Goal: Task Accomplishment & Management: Manage account settings

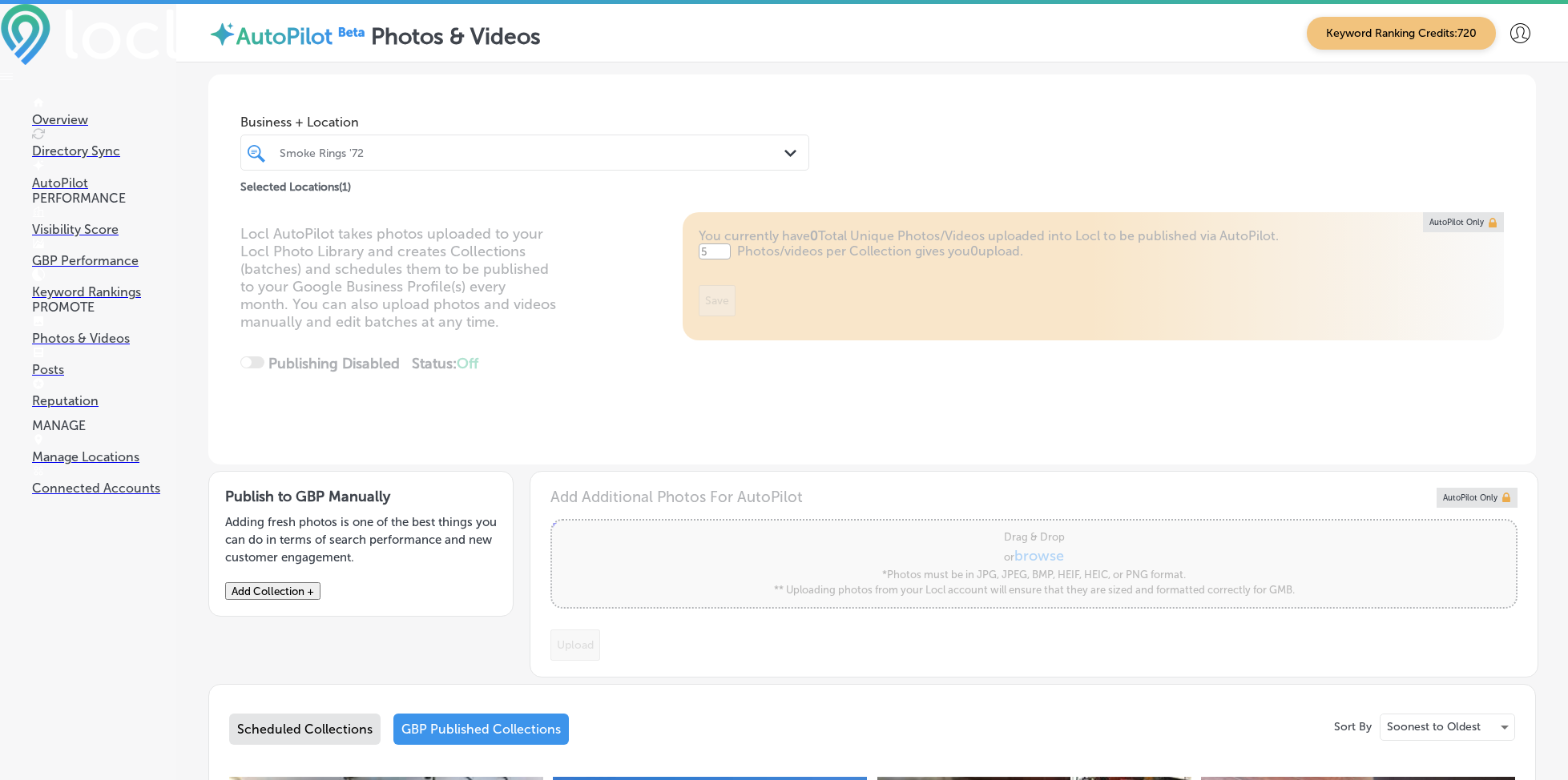
click at [101, 406] on p "Reputation" at bounding box center [104, 401] width 144 height 15
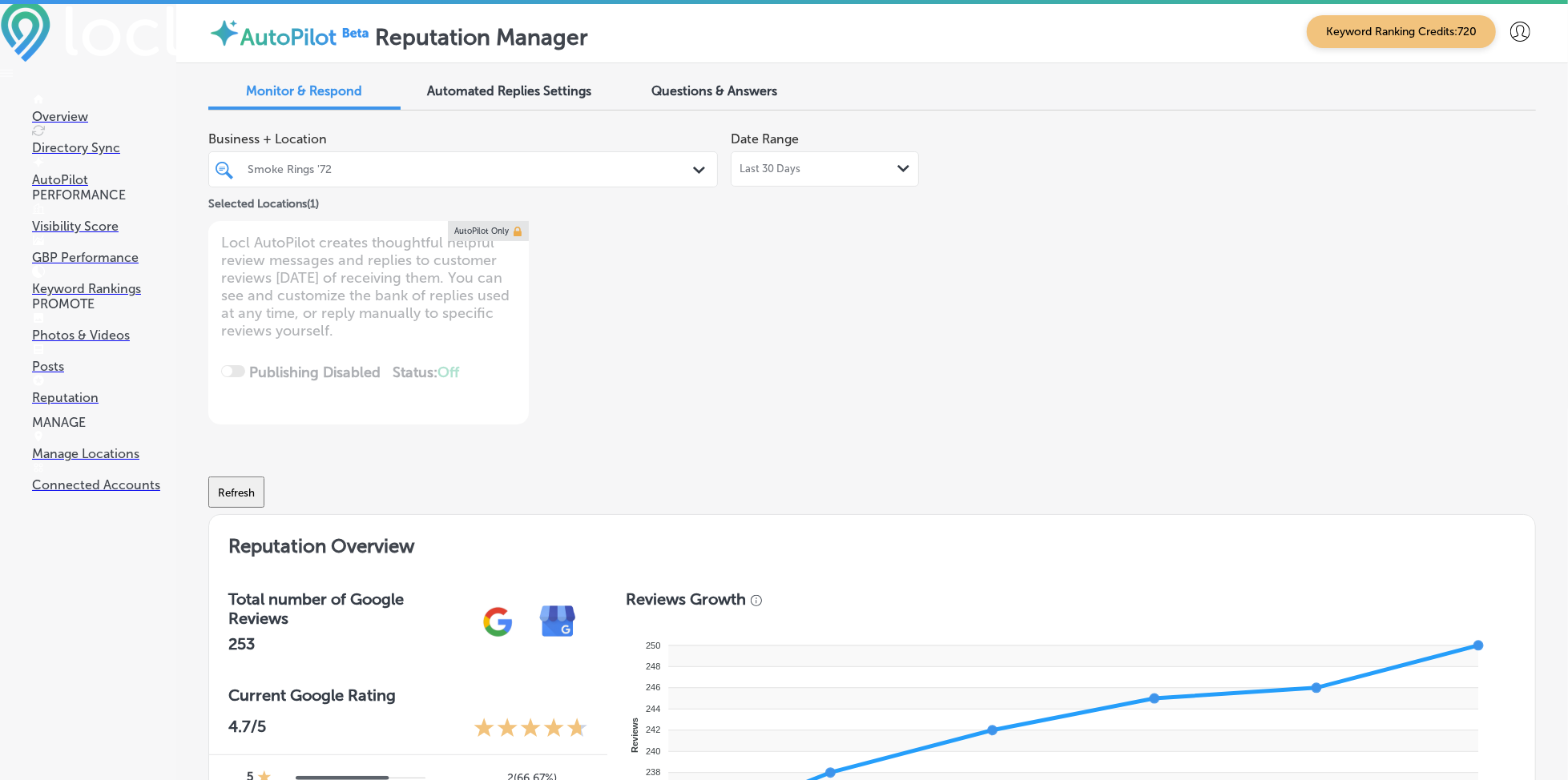
click at [547, 177] on div at bounding box center [442, 170] width 391 height 22
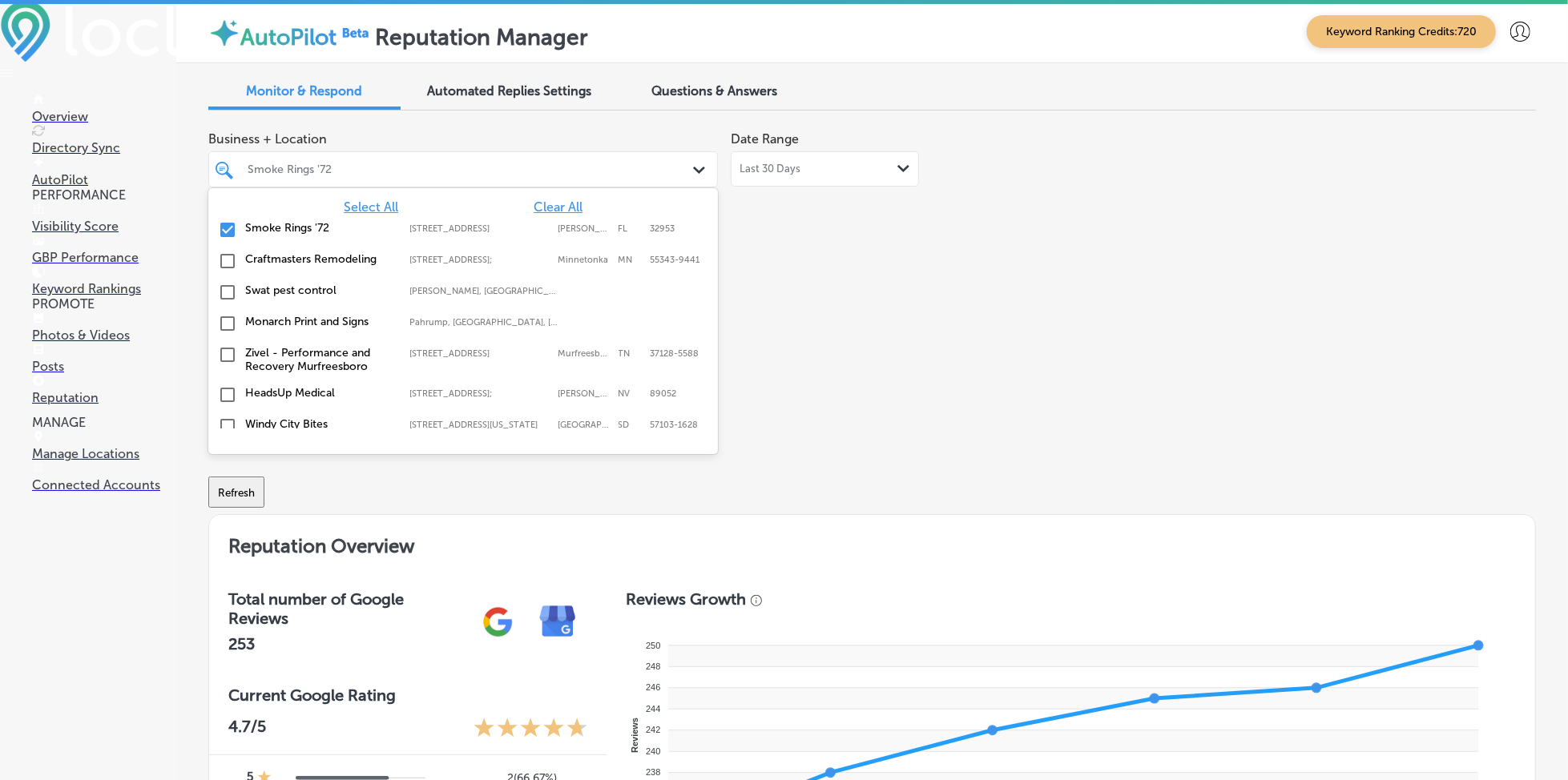
click at [363, 208] on span "Select All" at bounding box center [371, 207] width 55 height 15
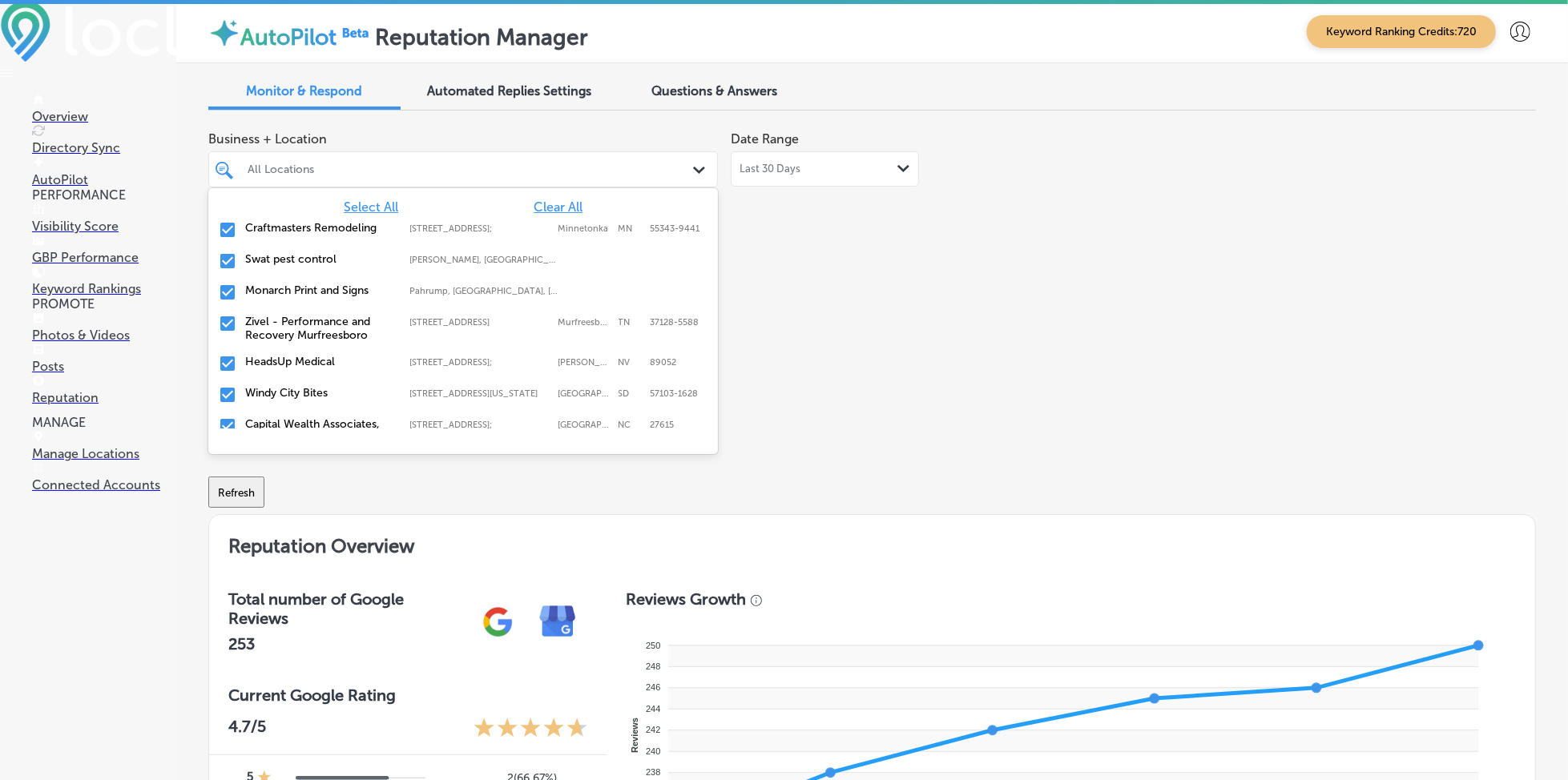
click at [986, 341] on div "Business + Location option focused, 1 of 145. 145 results available. Use Up and…" at bounding box center [606, 274] width 797 height 301
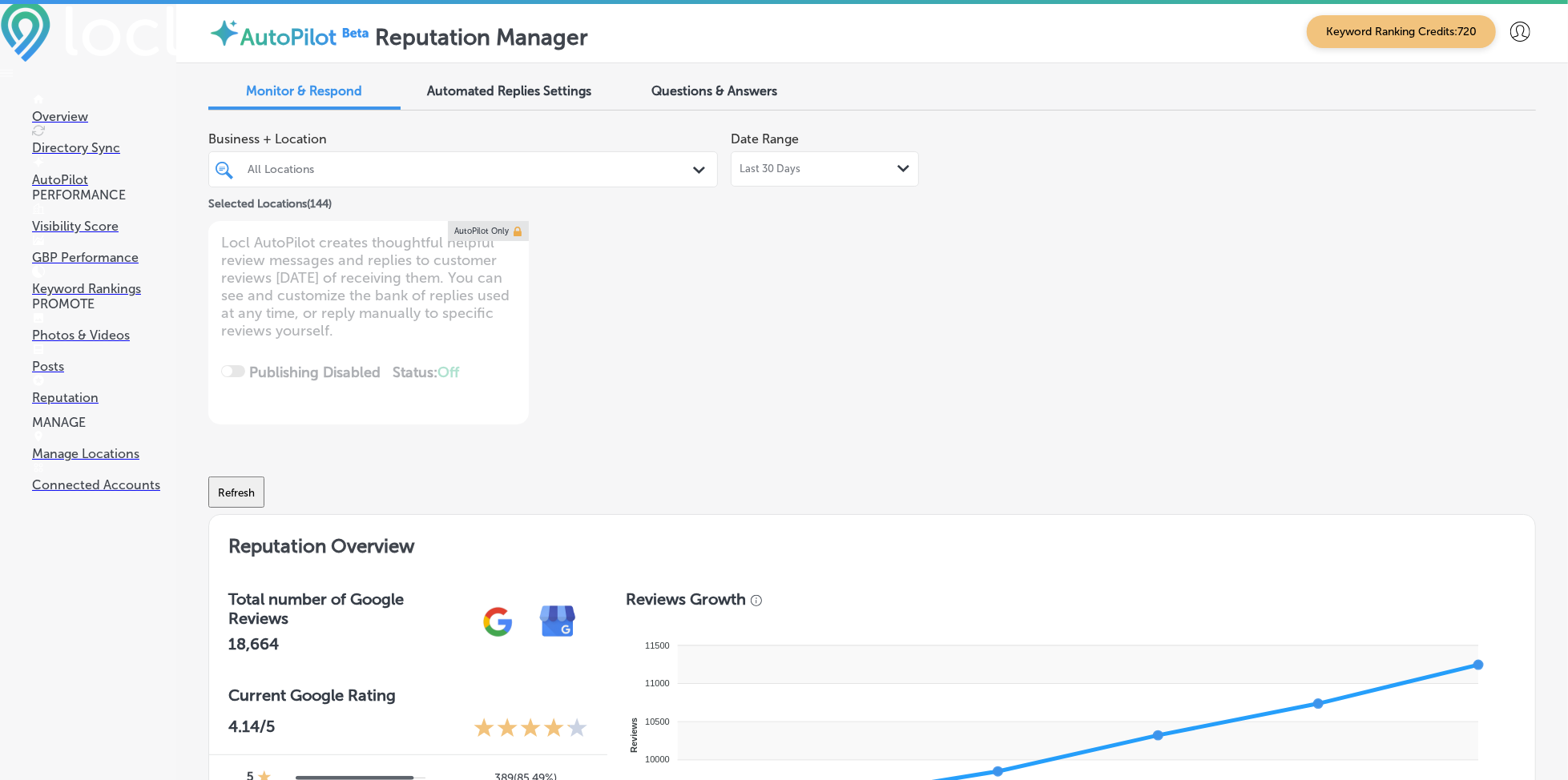
click at [996, 324] on div "Business + Location All Locations Path Created with Sketch. Selected Locations …" at bounding box center [872, 274] width 1328 height 301
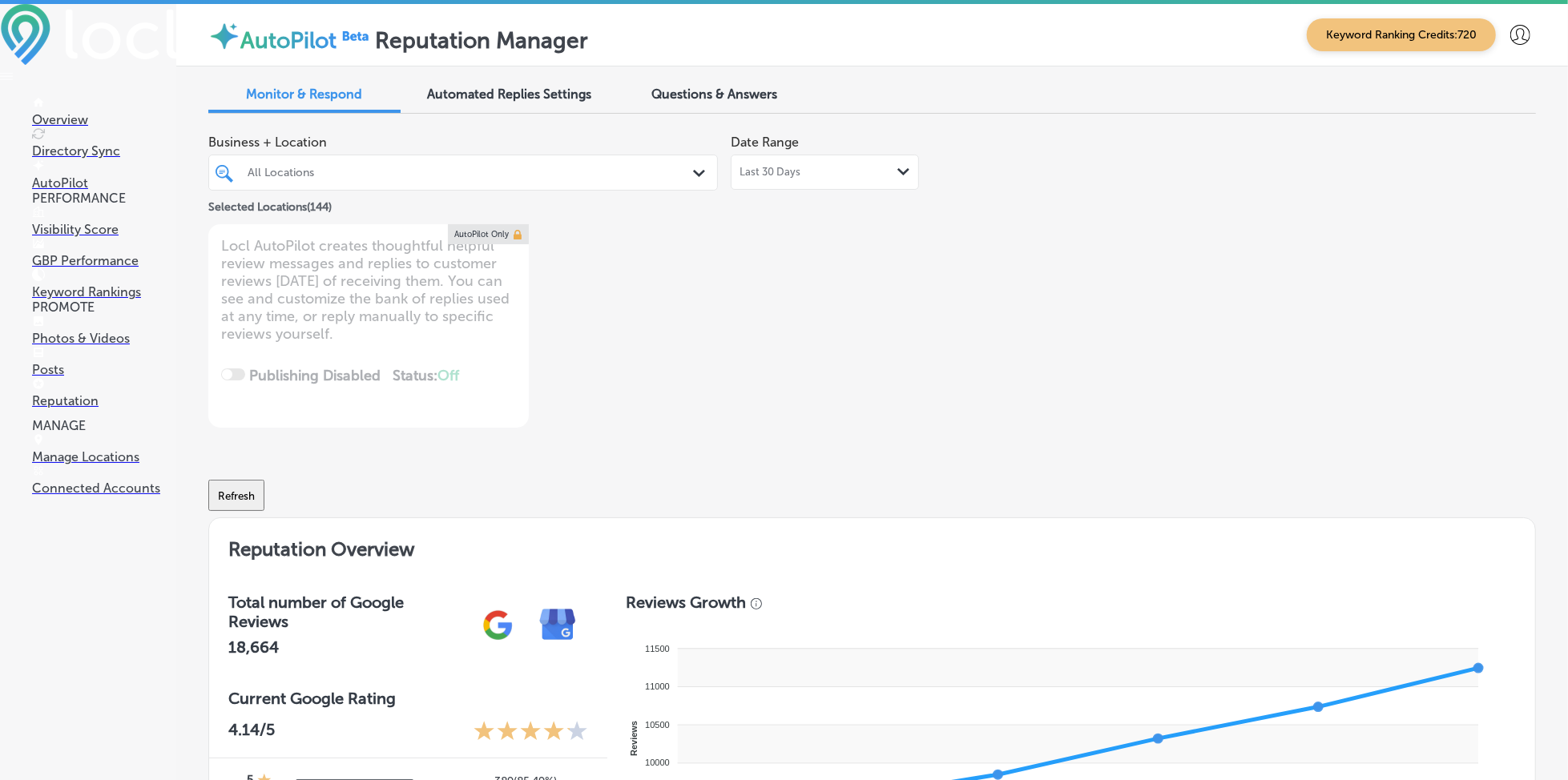
drag, startPoint x: 996, startPoint y: 324, endPoint x: 729, endPoint y: 443, distance: 292.3
click at [729, 447] on div "Refresh" at bounding box center [872, 489] width 1328 height 83
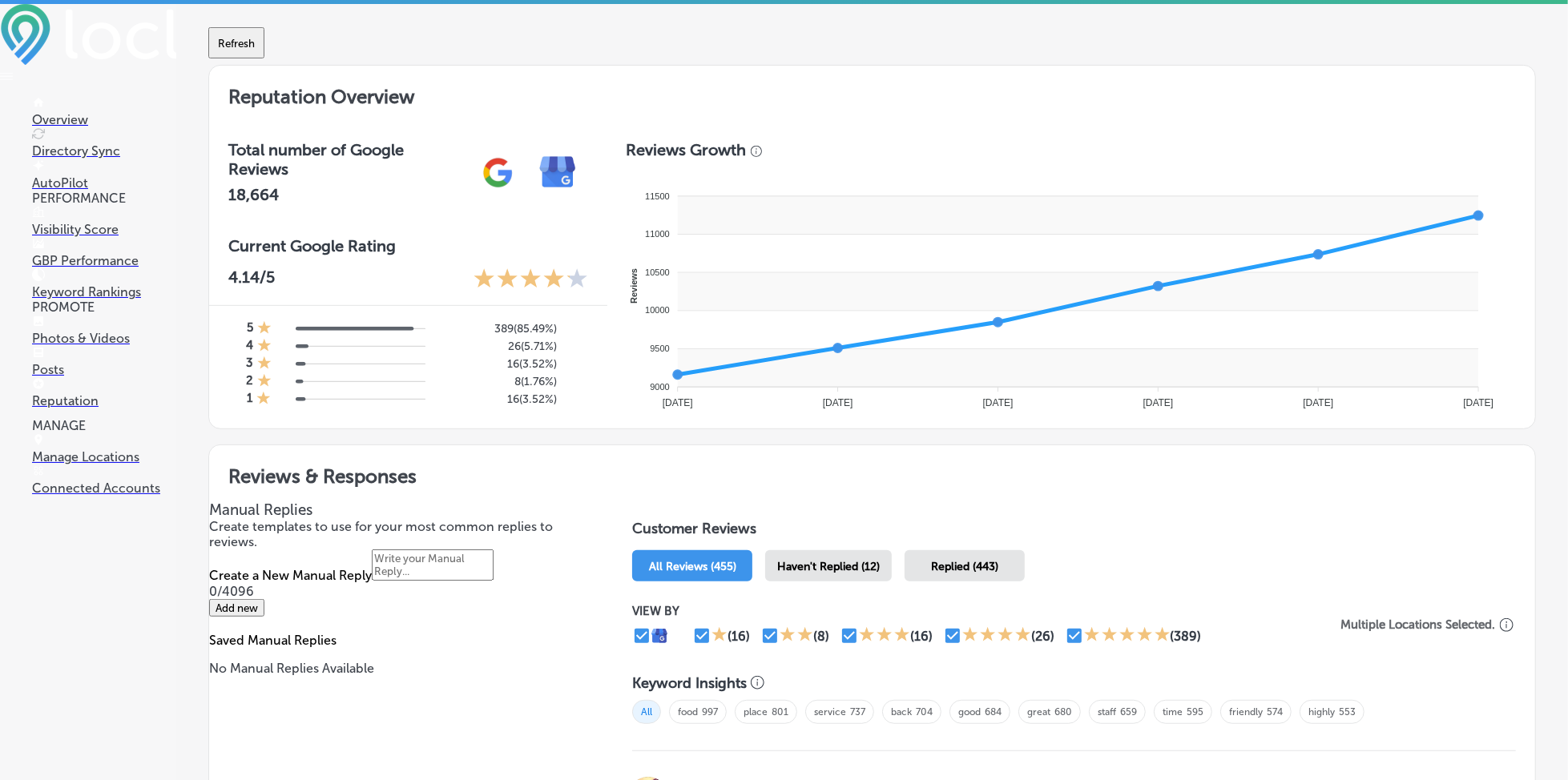
scroll to position [534, 0]
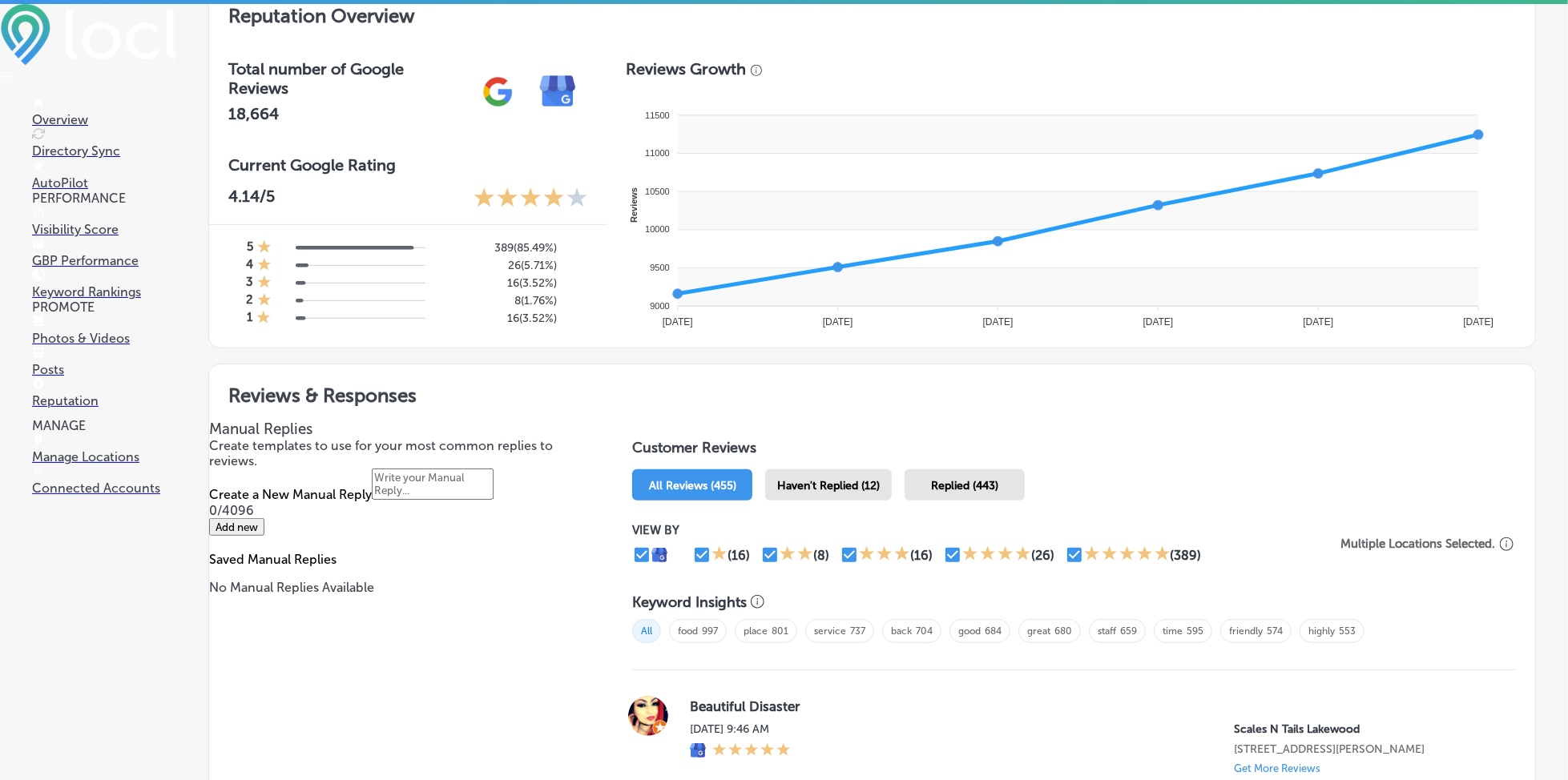
click at [791, 479] on span "Haven't Replied (12)" at bounding box center [828, 486] width 102 height 13
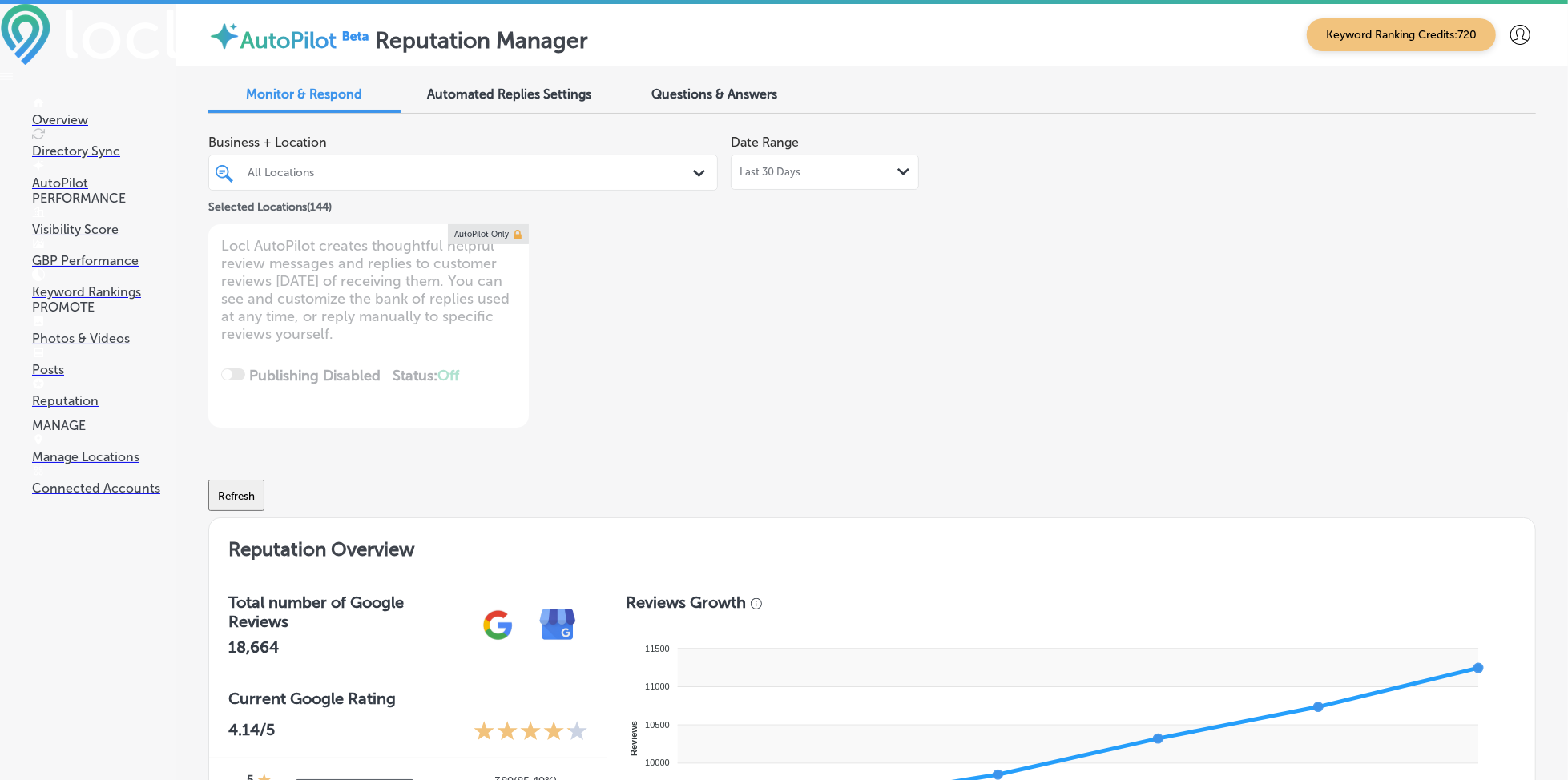
click at [365, 172] on div "All Locations" at bounding box center [472, 172] width 448 height 13
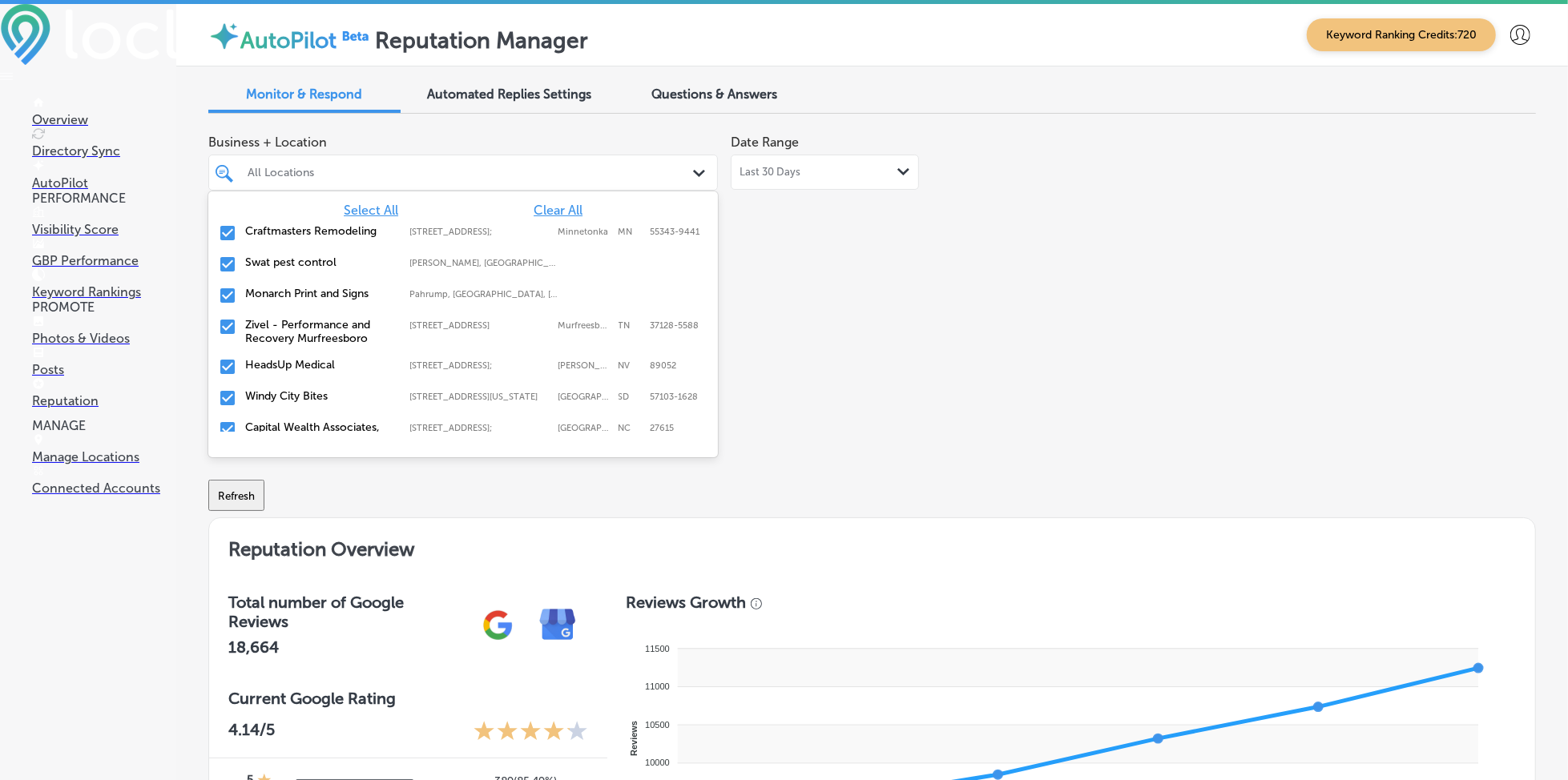
click at [549, 206] on span "Clear All" at bounding box center [558, 210] width 49 height 15
type textarea "x"
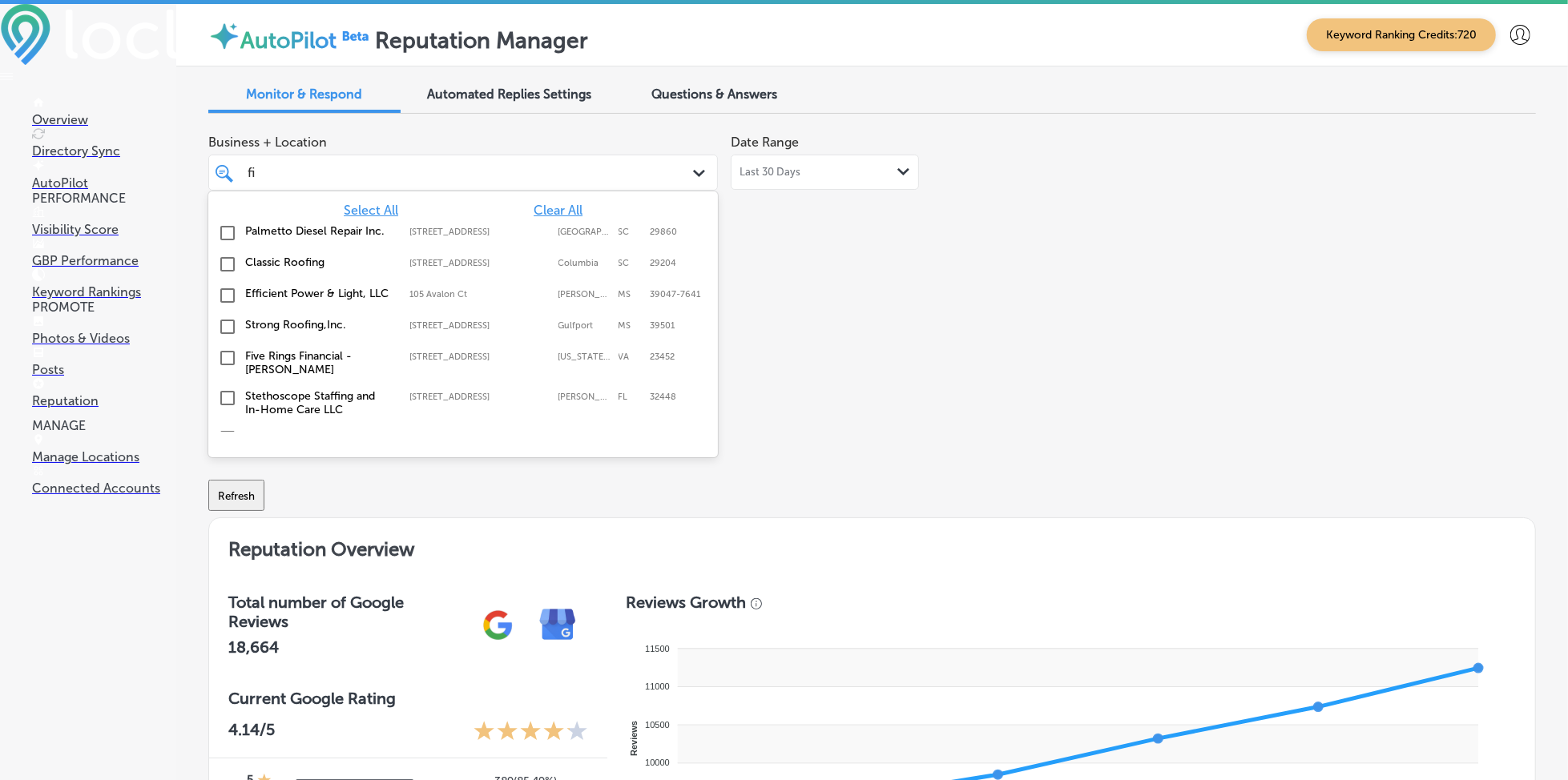
type input "fix"
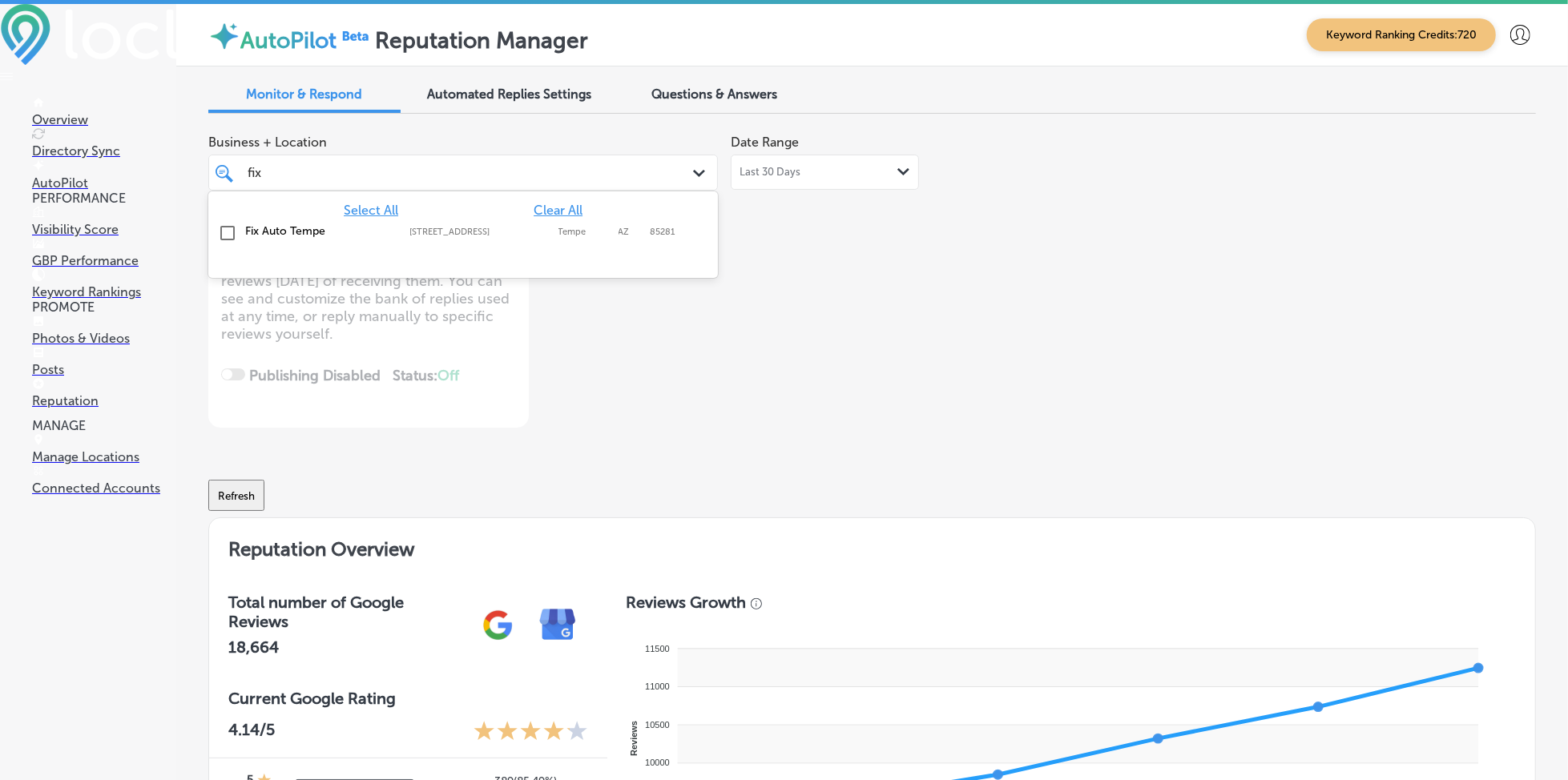
click at [561, 237] on div "Fix Auto Tempe [STREET_ADDRESS] [STREET_ADDRESS]" at bounding box center [462, 234] width 497 height 25
type textarea "x"
type input "fix"
click at [880, 304] on div "Business + Location option [STREET_ADDRESS]. option [STREET_ADDRESS]. 2 results…" at bounding box center [606, 277] width 797 height 301
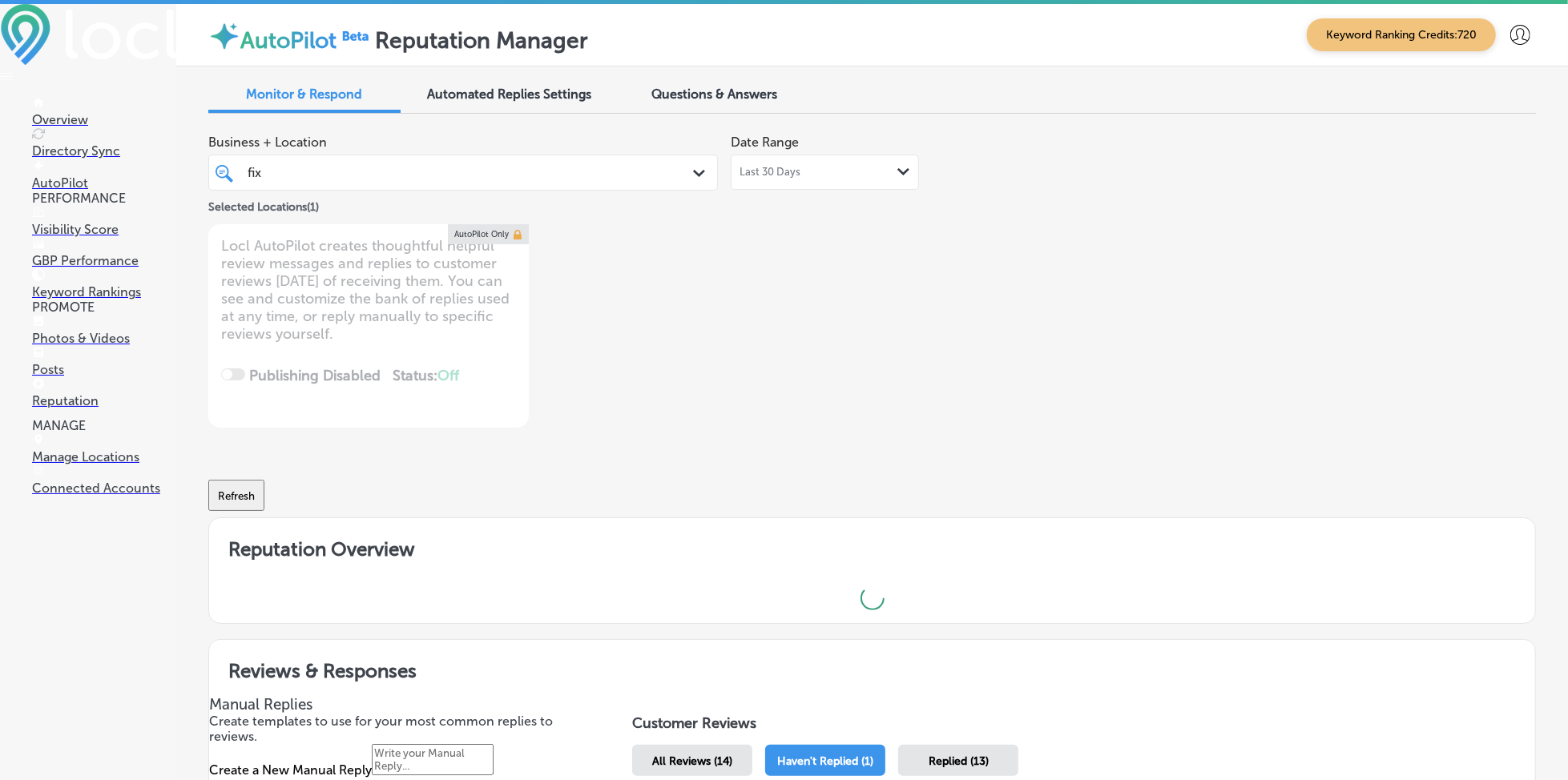
type textarea "x"
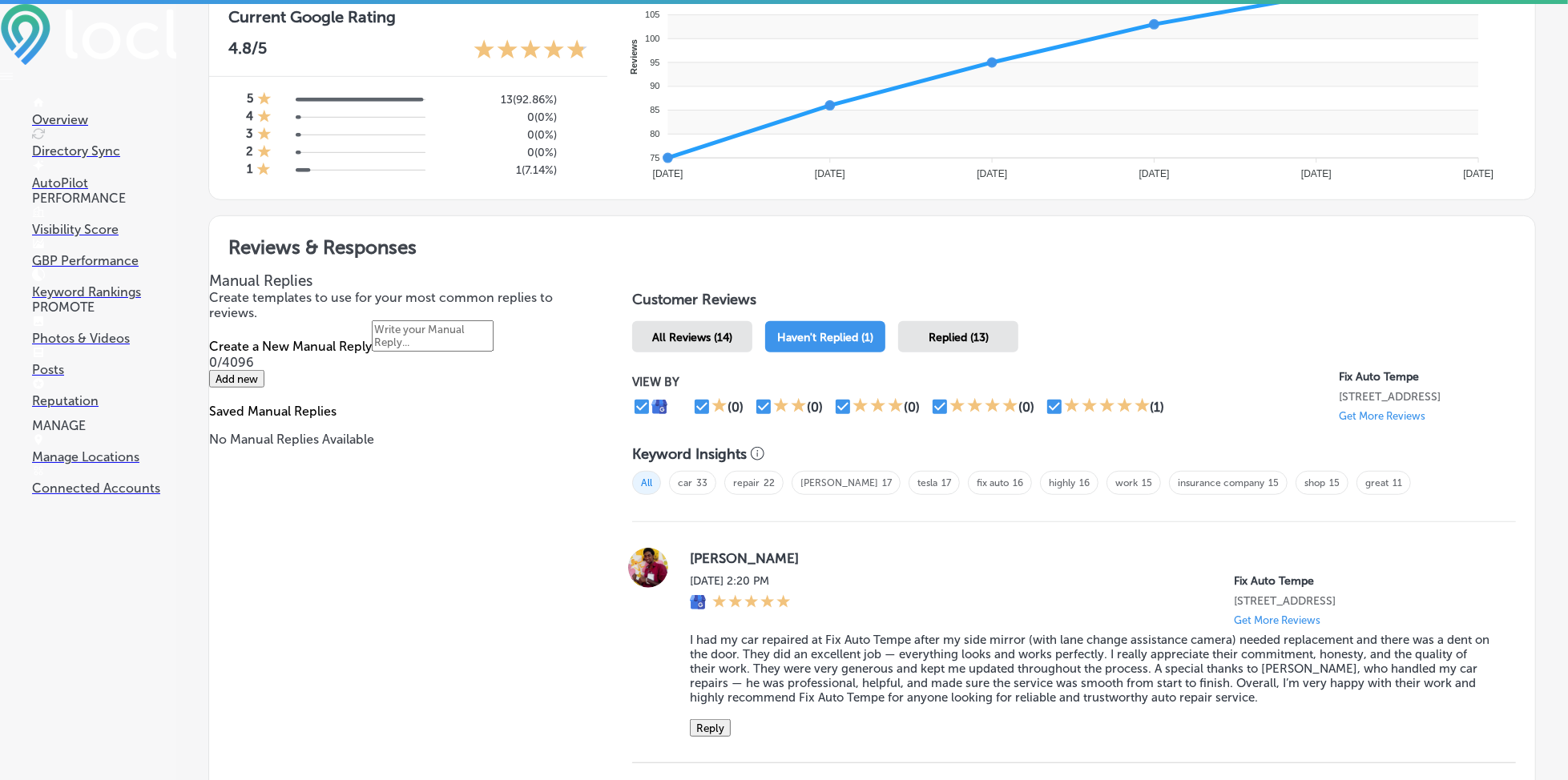
scroll to position [834, 0]
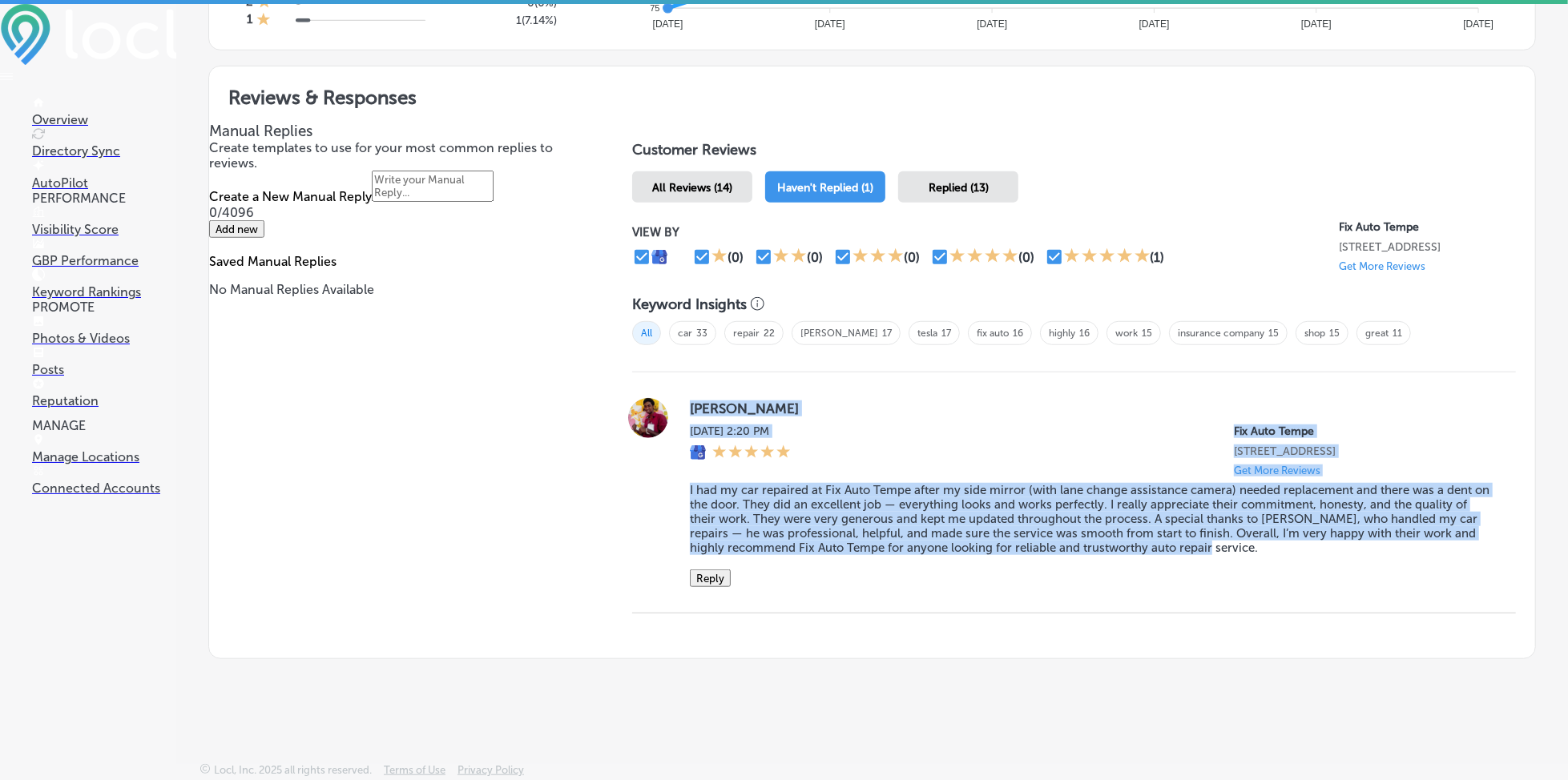
drag, startPoint x: 675, startPoint y: 396, endPoint x: 1273, endPoint y: 546, distance: 616.5
click at [1273, 546] on div "[PERSON_NAME] [DATE] 2:20 PM Fix Auto Tempe [STREET_ADDRESS] Get More Reviews I…" at bounding box center [1074, 492] width 884 height 189
copy div "[PERSON_NAME] [DATE] 2:20 PM Fix Auto Tempe [STREET_ADDRESS] Get More Reviews I…"
click at [849, 570] on div "[PERSON_NAME] [DATE] 2:20 PM Fix Auto Tempe [STREET_ADDRESS] Get More Reviews I…" at bounding box center [1090, 492] width 800 height 189
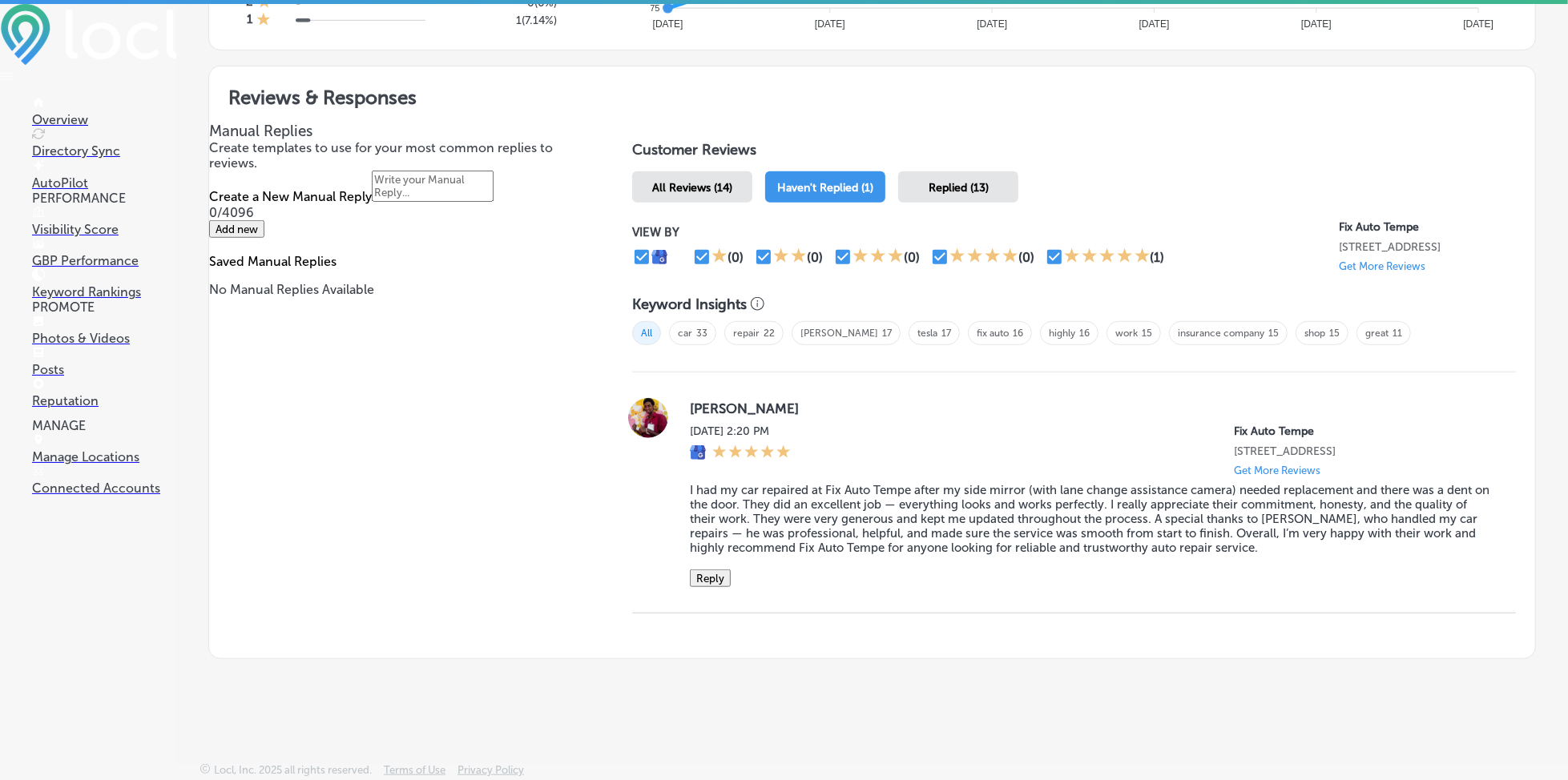
click at [718, 584] on button "Reply" at bounding box center [710, 578] width 41 height 17
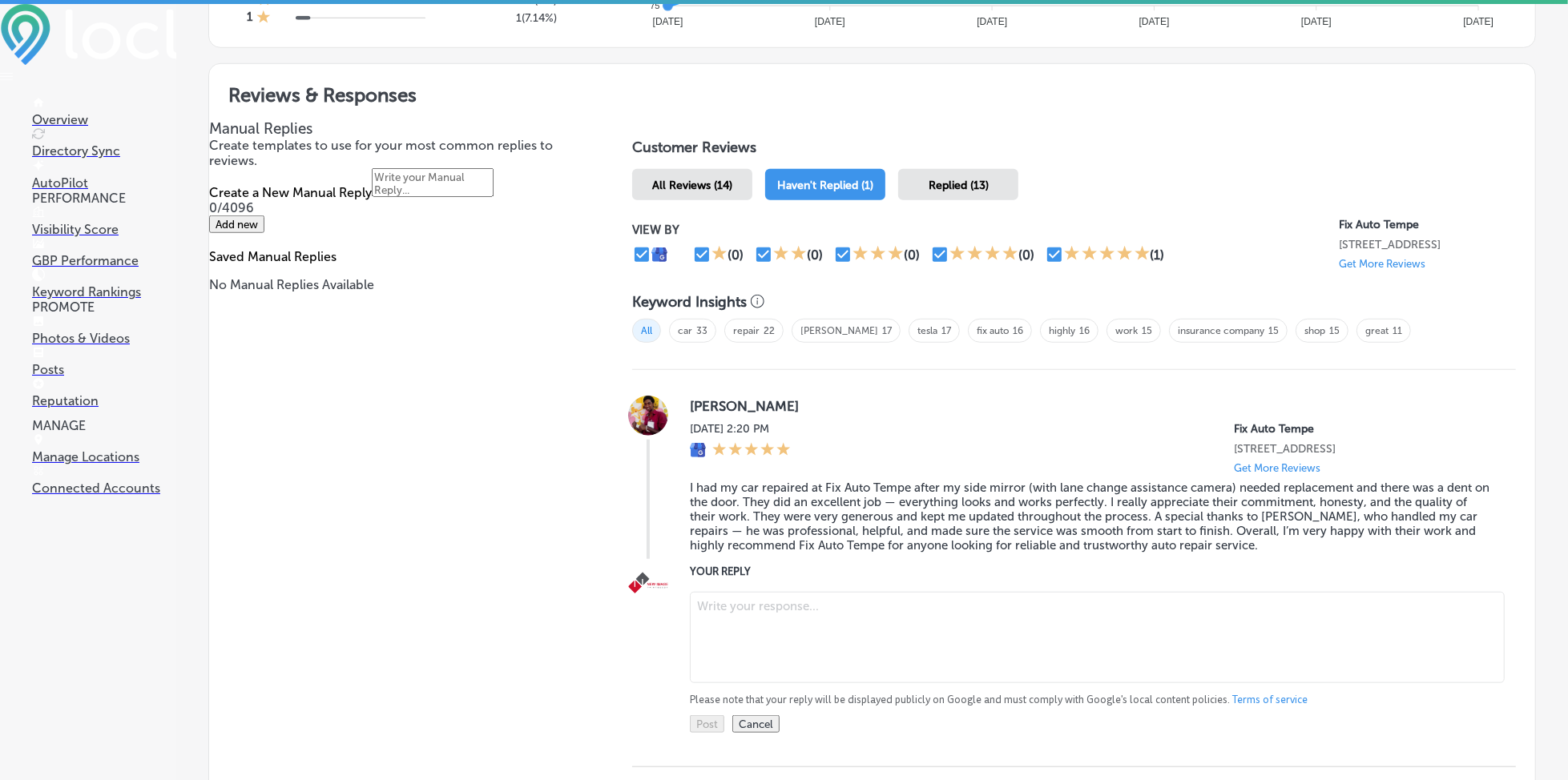
click at [769, 636] on textarea at bounding box center [1097, 638] width 815 height 91
paste textarea "Thank you for the wonderful 5-star review, [PERSON_NAME]! We’re so pleased to h…"
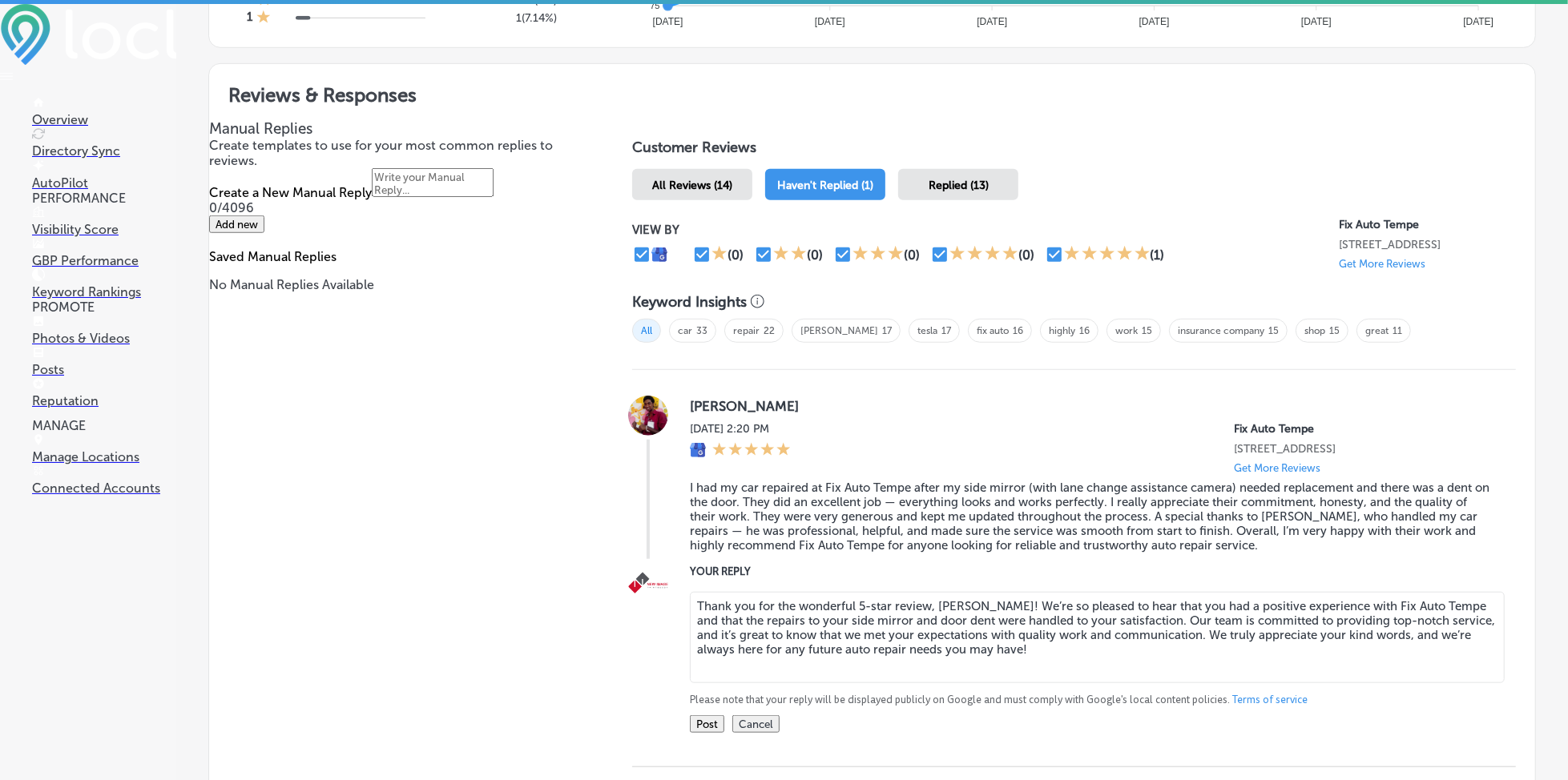
type textarea "Thank you for the wonderful 5-star review, [PERSON_NAME]! We’re so pleased to h…"
click at [722, 718] on button "Post" at bounding box center [706, 723] width 34 height 17
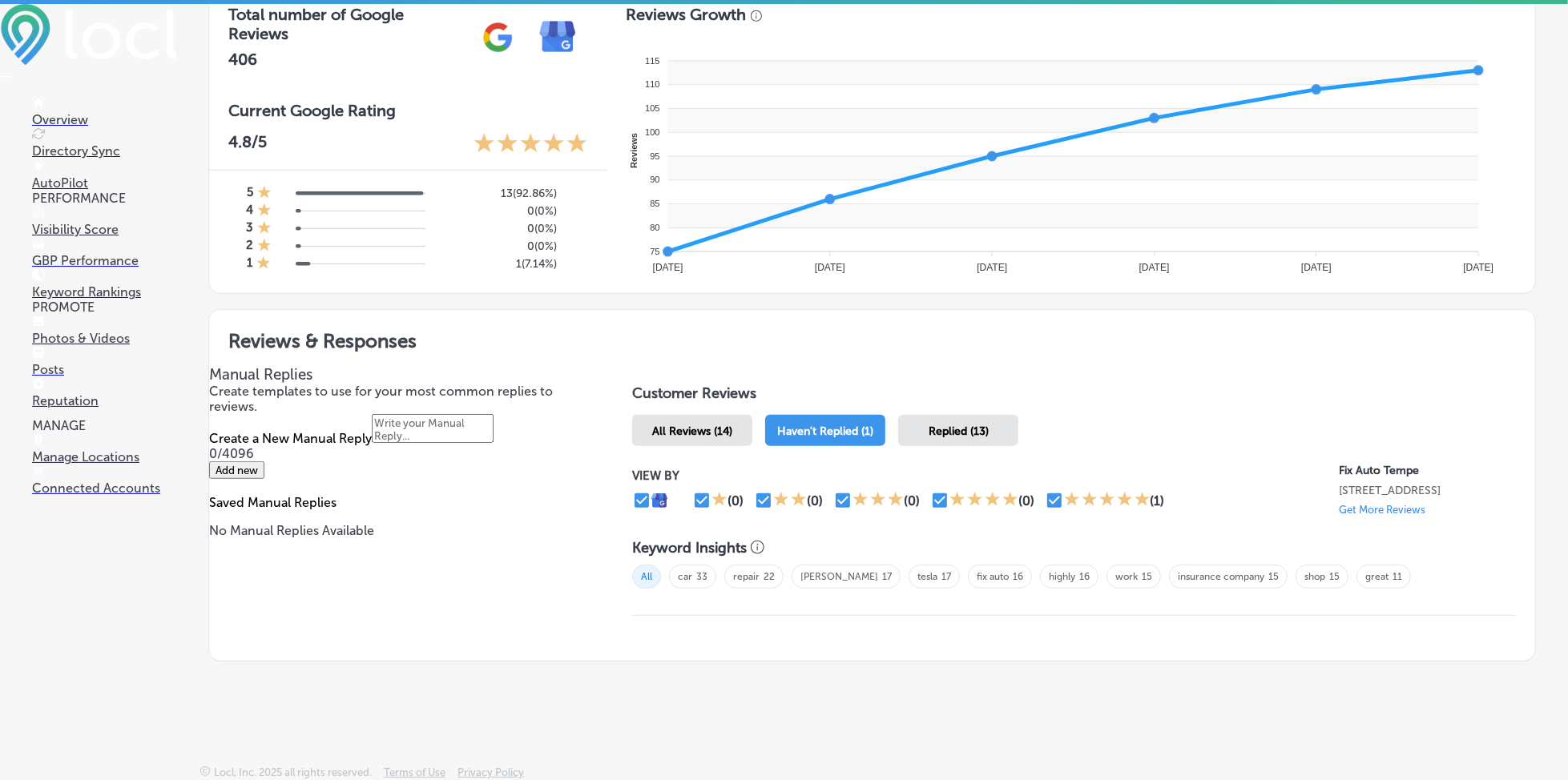
click at [974, 425] on span "Replied (13)" at bounding box center [959, 432] width 60 height 13
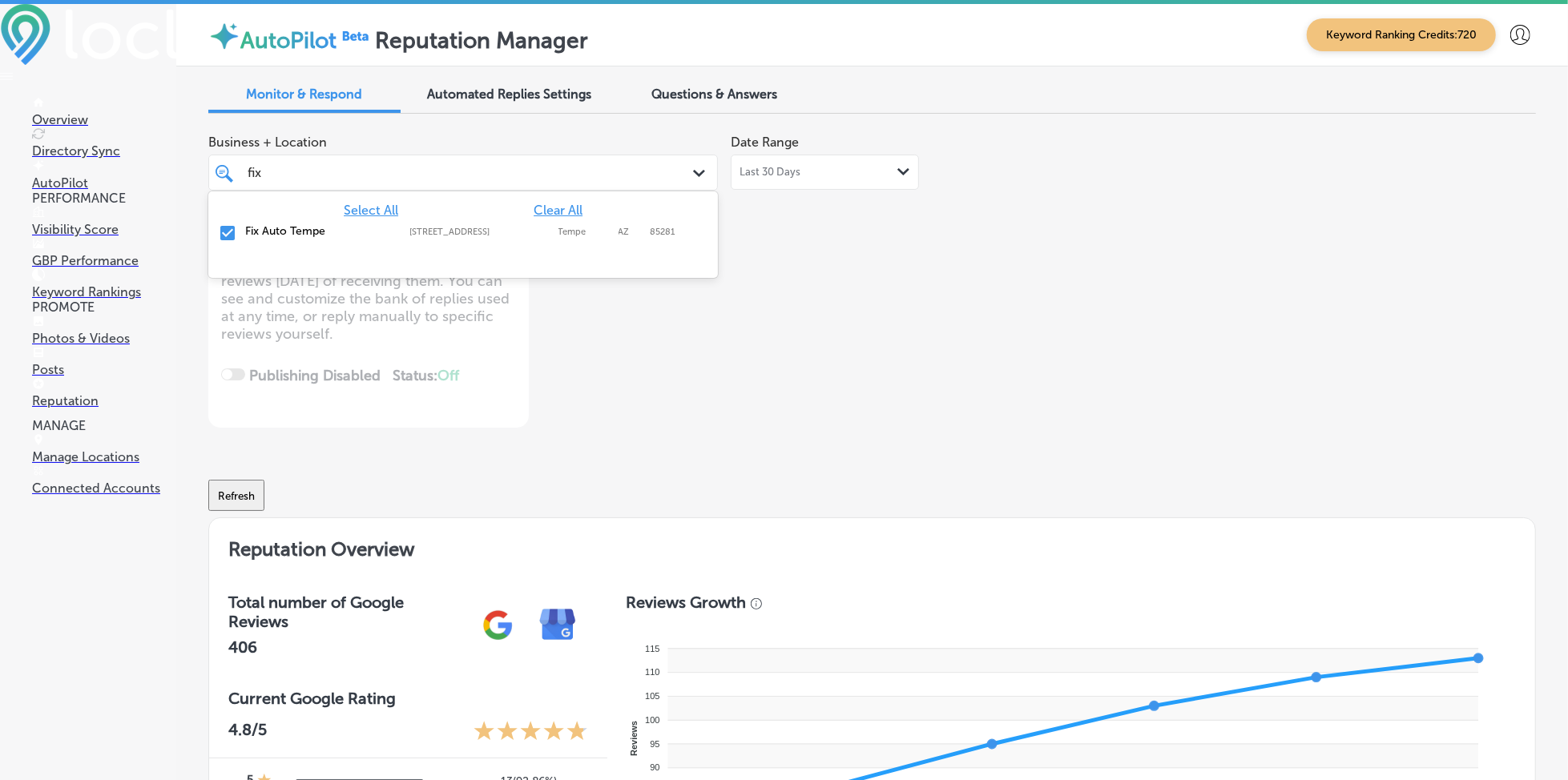
click at [379, 170] on div "fix fix" at bounding box center [442, 173] width 391 height 22
click at [538, 206] on span "Clear All" at bounding box center [558, 210] width 49 height 15
type textarea "x"
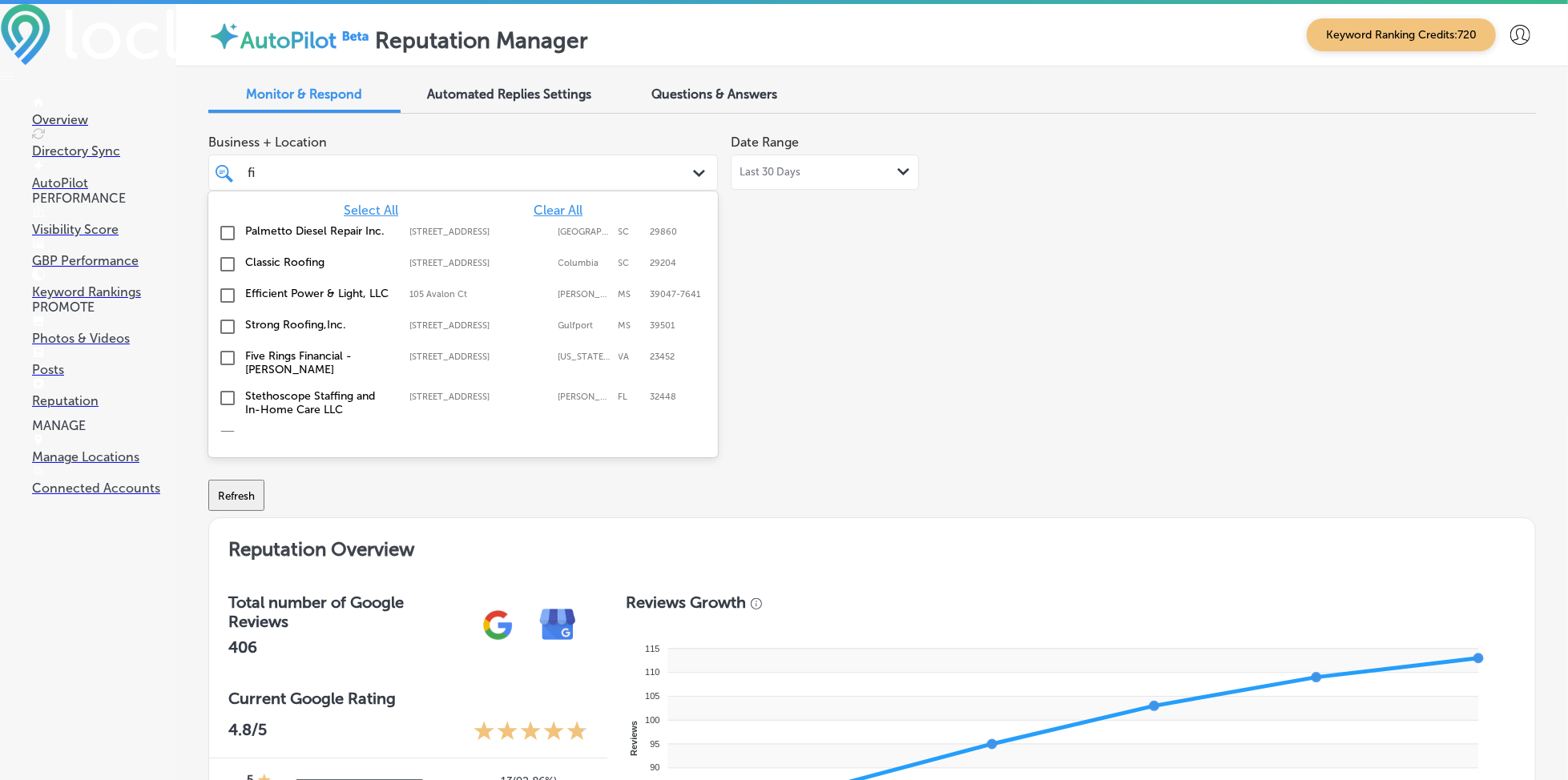
type input "f"
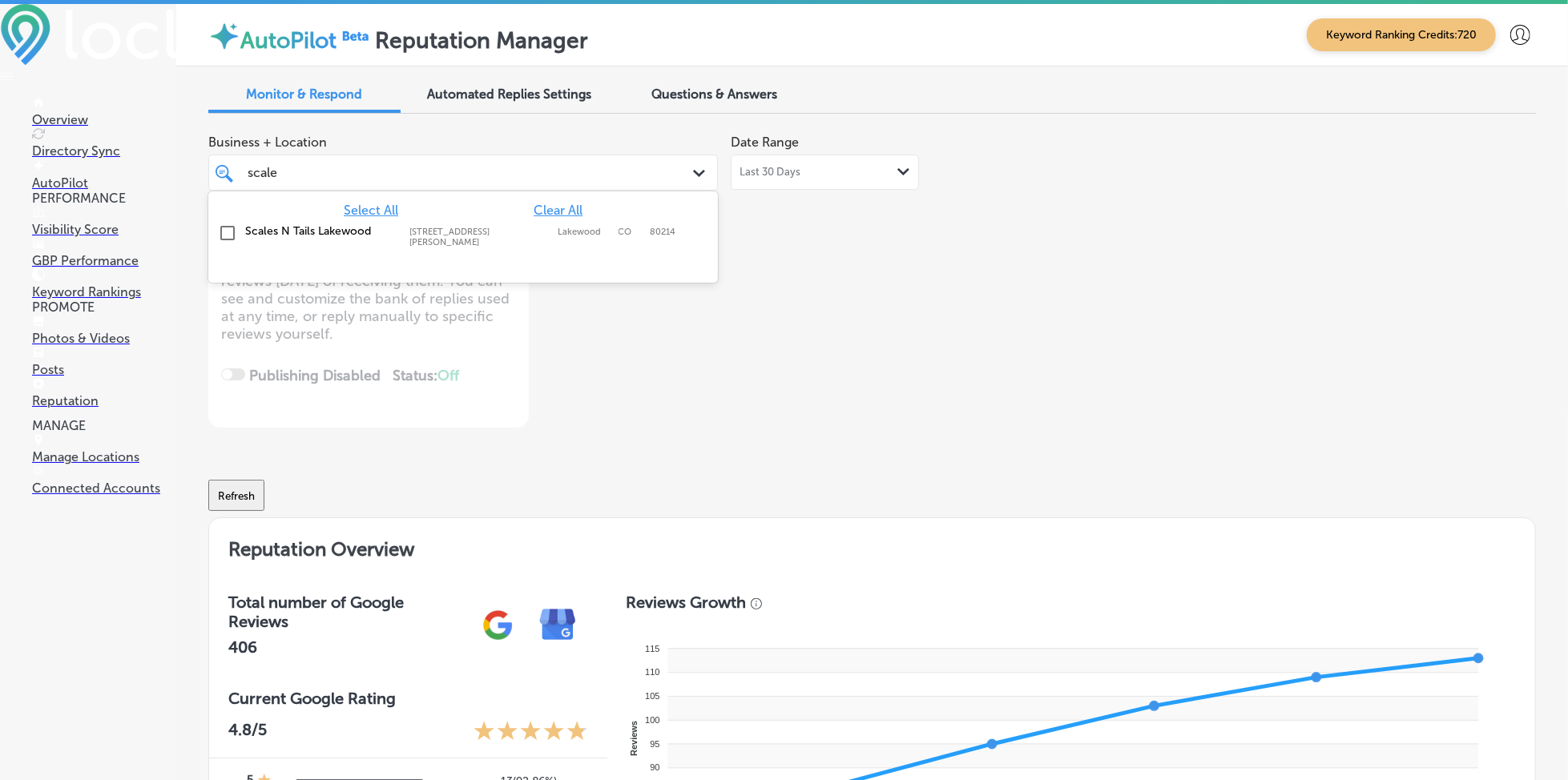
type input "scales"
click at [513, 239] on div "Scales N Tails [GEOGRAPHIC_DATA] [STREET_ADDRESS][GEOGRAPHIC_DATA][PERSON_NAME]…" at bounding box center [462, 236] width 497 height 30
type textarea "x"
type input "scales"
click at [853, 301] on div "Business + Location option [STREET_ADDRESS][PERSON_NAME]. option [STREET_ADDRES…" at bounding box center [606, 277] width 797 height 301
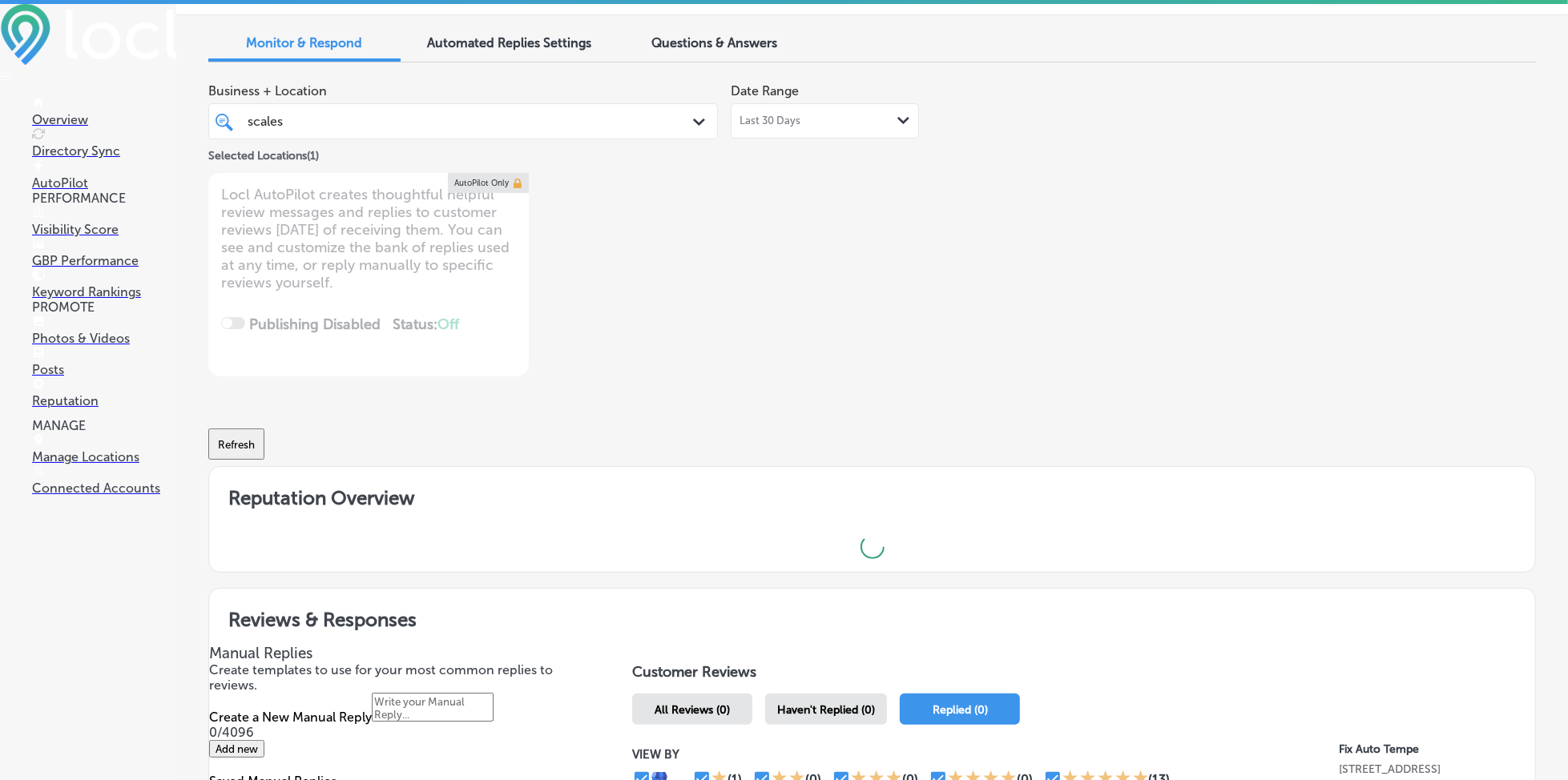
scroll to position [352, 0]
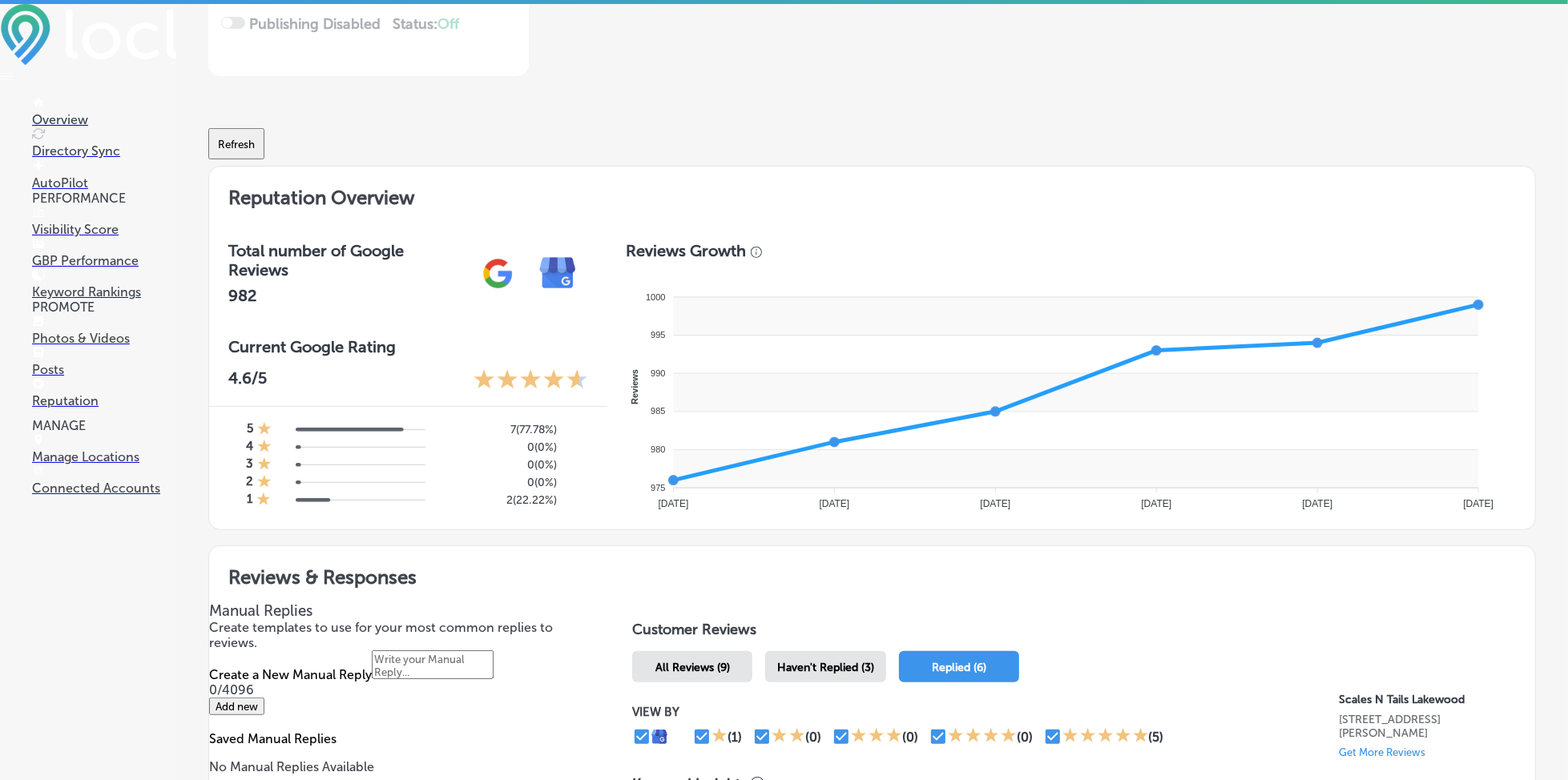
click at [799, 674] on div "Haven't Replied (3)" at bounding box center [825, 667] width 121 height 32
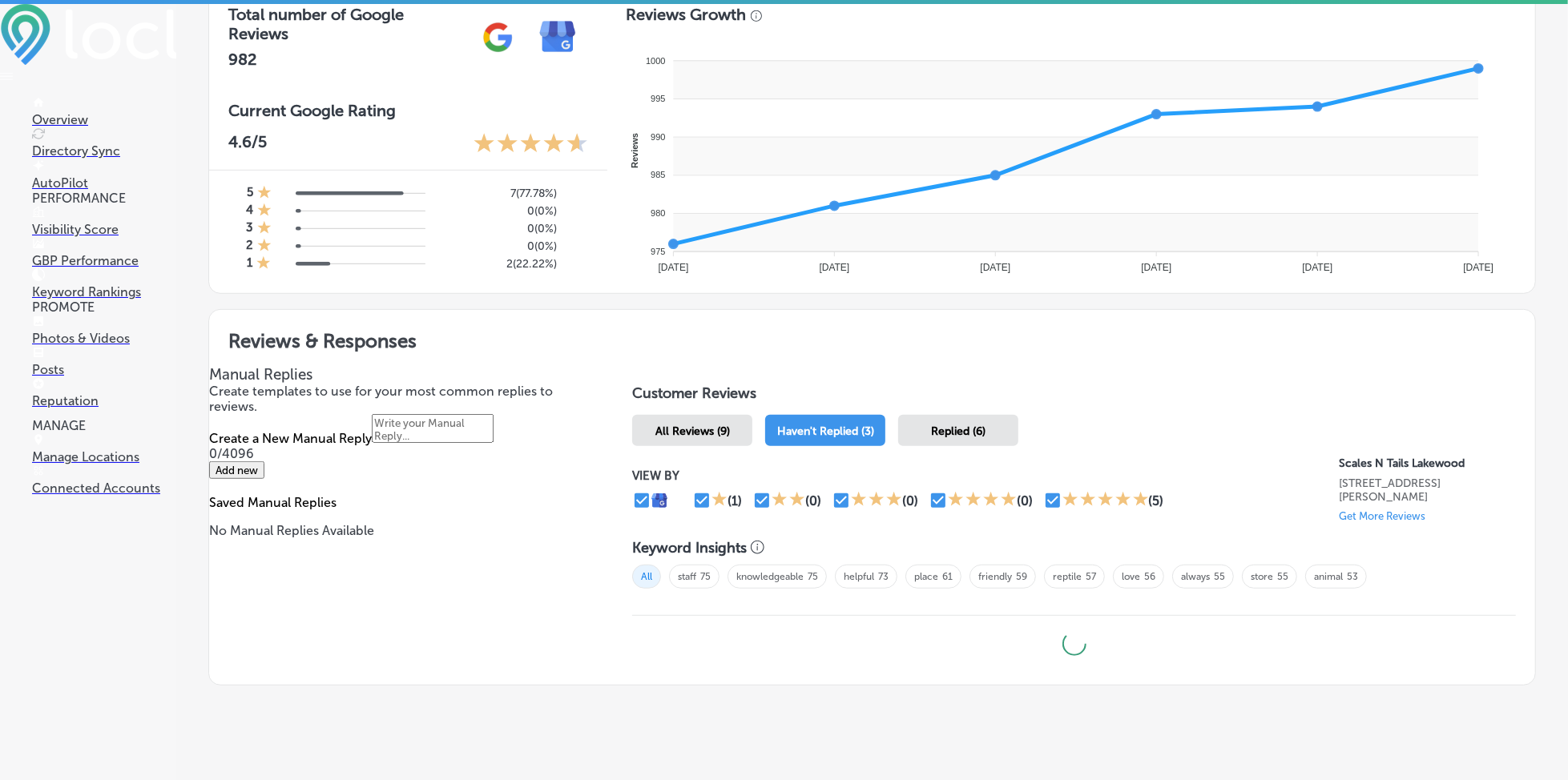
type textarea "x"
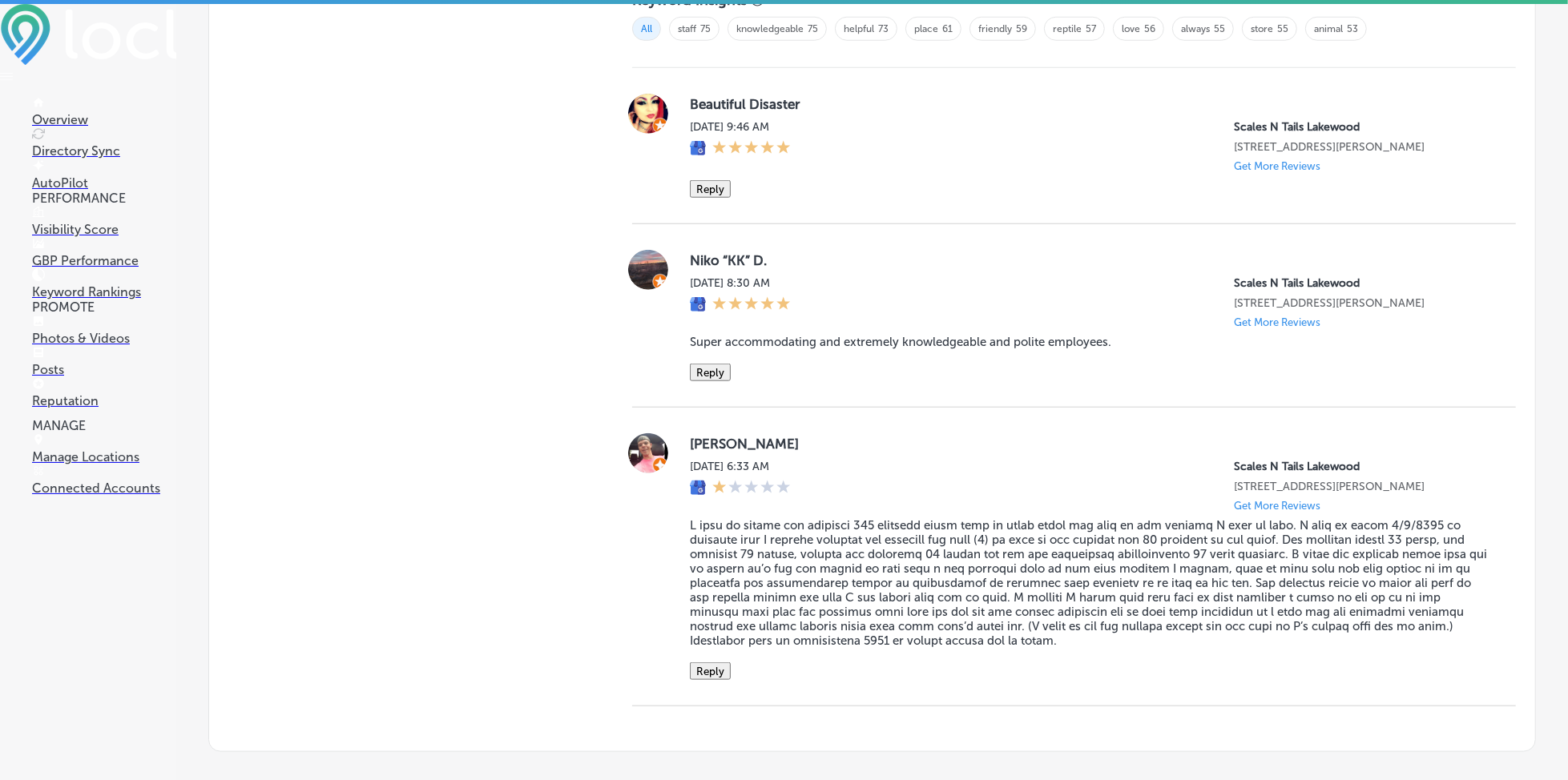
scroll to position [1029, 0]
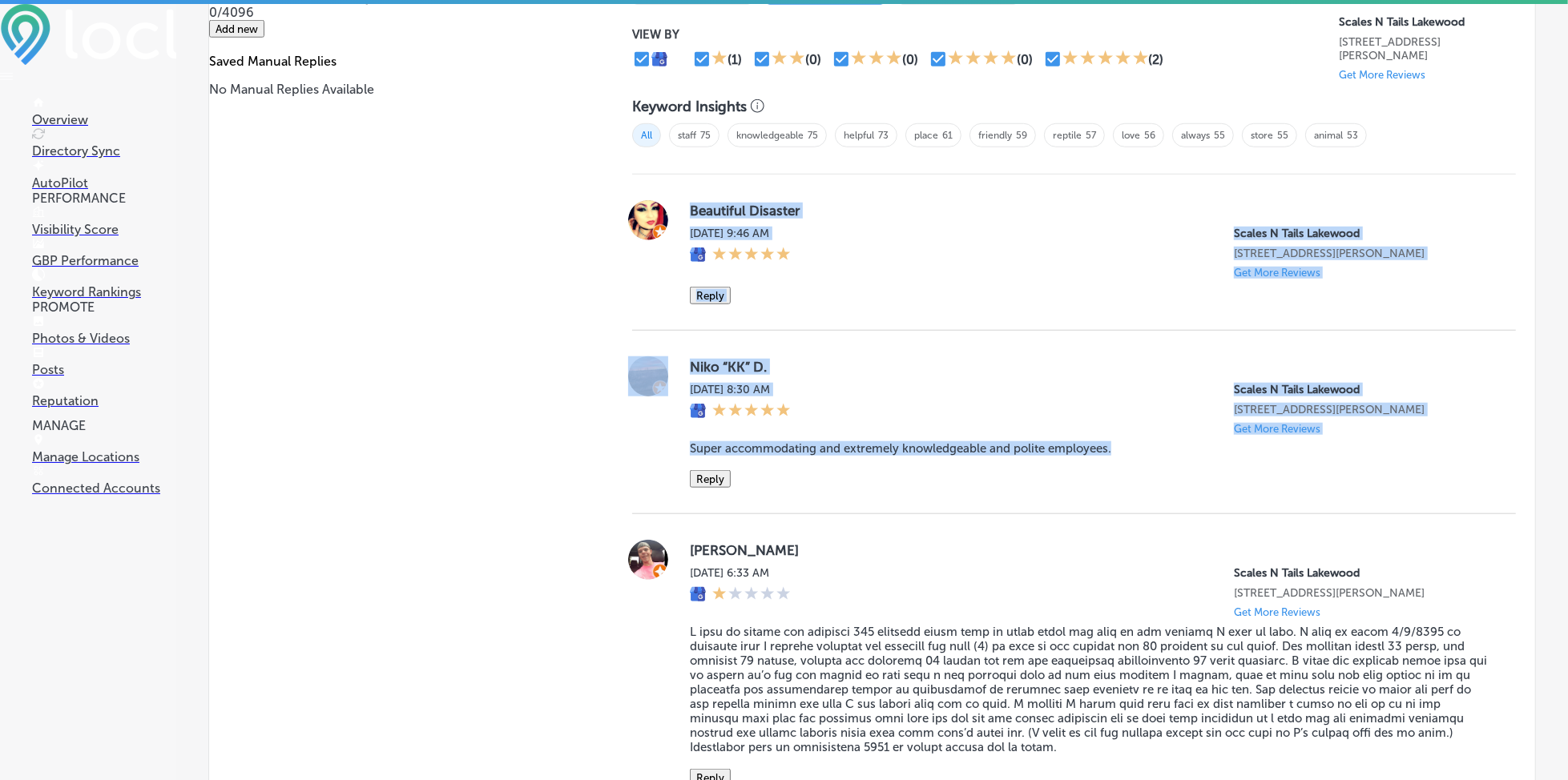
drag, startPoint x: 689, startPoint y: 220, endPoint x: 1130, endPoint y: 459, distance: 501.6
click at [1130, 459] on div "Beautiful Disaster [DATE] 9:46 AM Scales [GEOGRAPHIC_DATA] [STREET_ADDRESS][PER…" at bounding box center [1074, 494] width 884 height 639
copy div "Beautiful Disaster [DATE] 9:46 AM Scales [GEOGRAPHIC_DATA] [STREET_ADDRESS][PER…"
click at [864, 379] on div "Niko “KK” D. [DATE] 8:30 AM Scales N Tails [GEOGRAPHIC_DATA] [STREET_ADDRESS][P…" at bounding box center [1090, 422] width 800 height 131
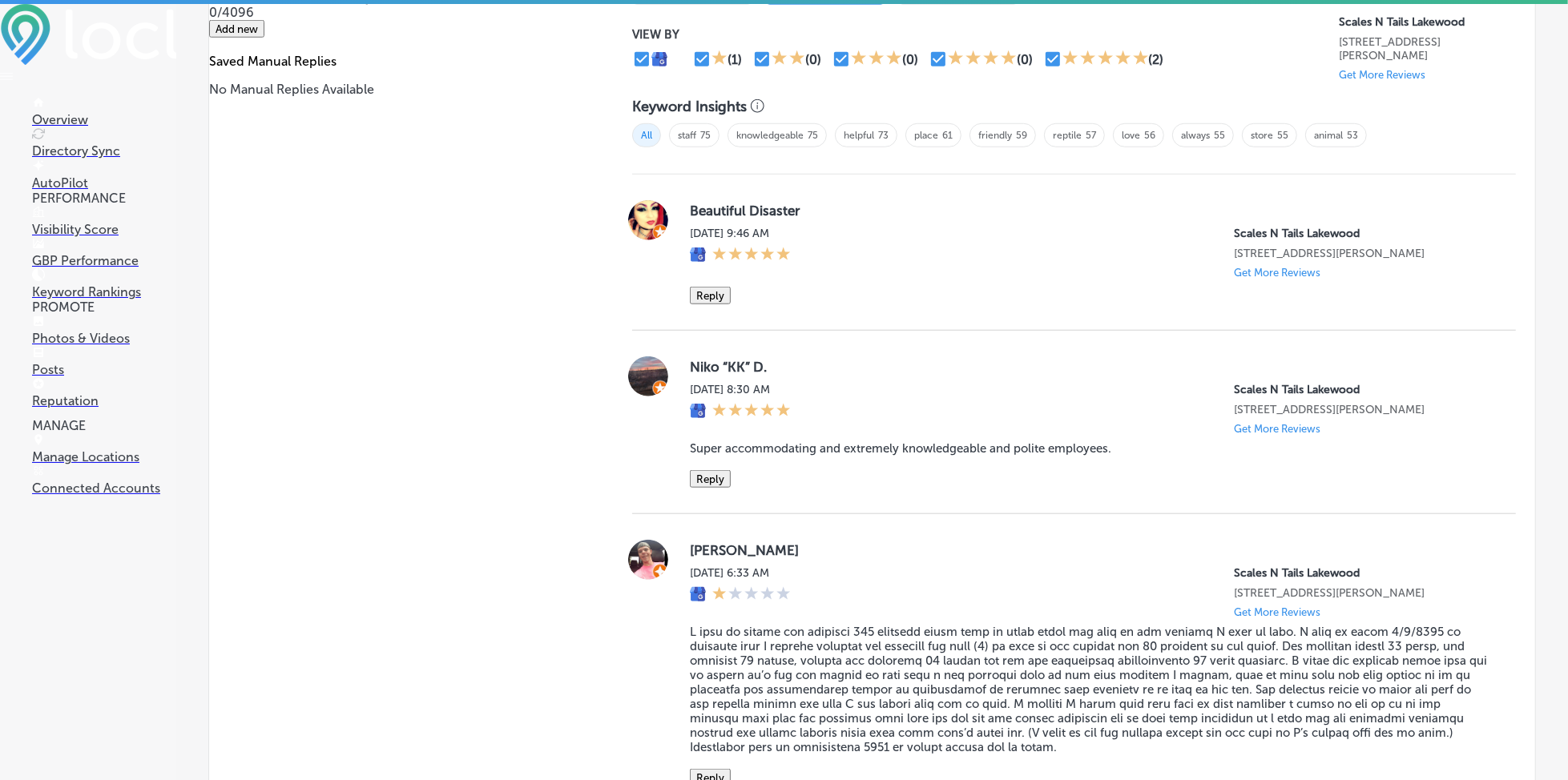
click at [715, 287] on button "Reply" at bounding box center [710, 295] width 41 height 17
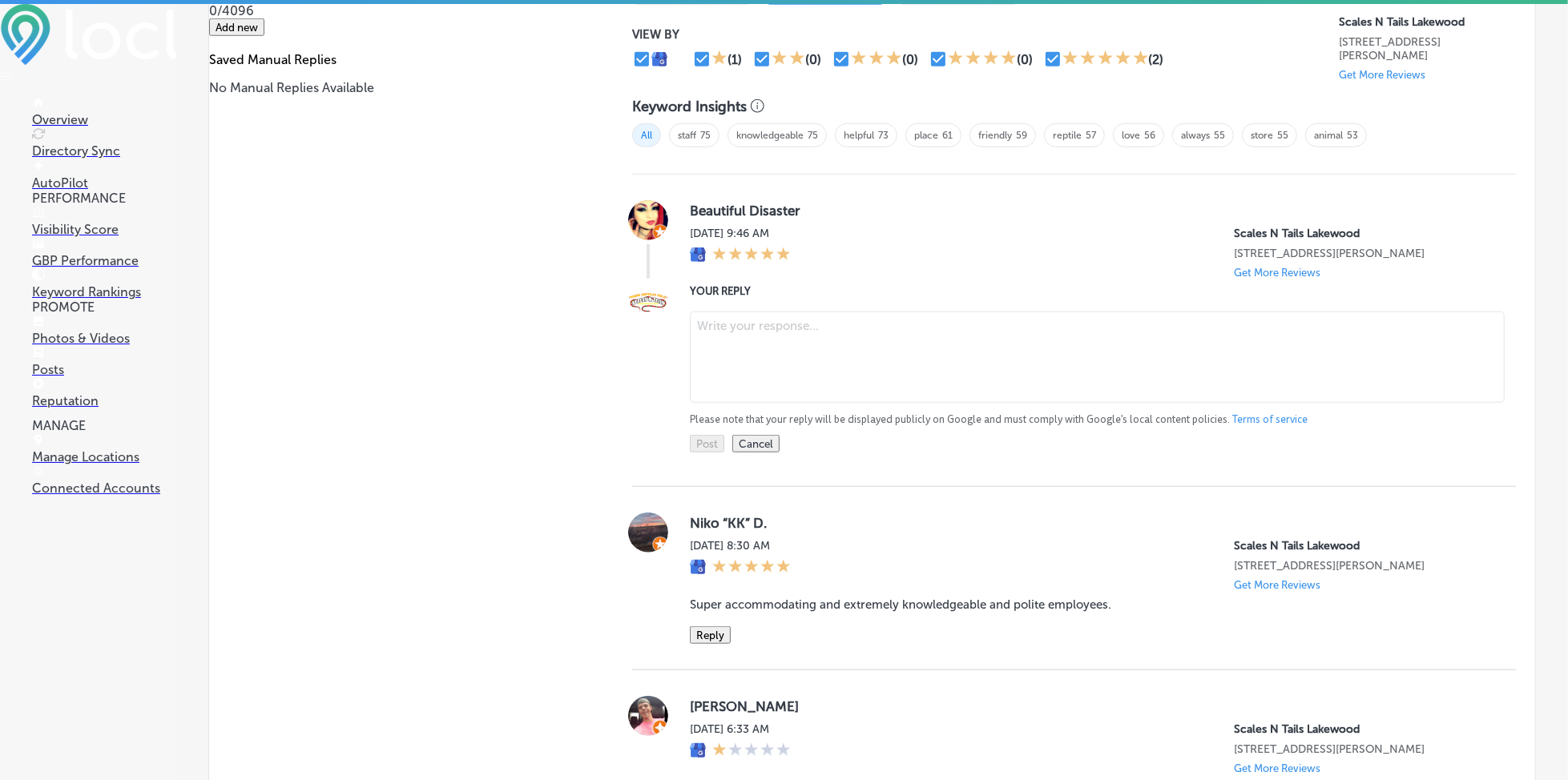
click at [736, 314] on textarea at bounding box center [1097, 358] width 815 height 91
paste textarea "Thank you for the five-star review! We're so happy to hear you had a positive e…"
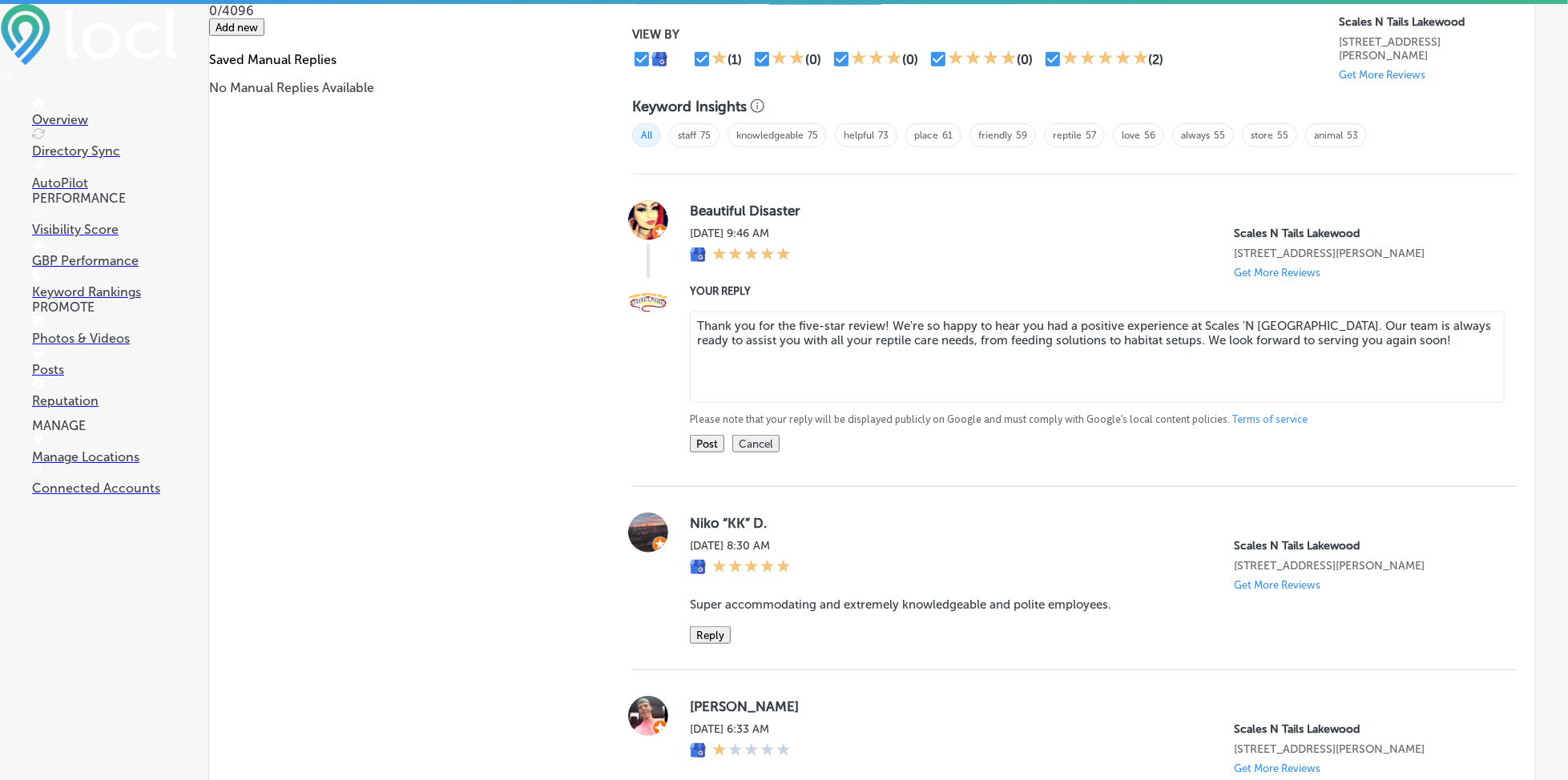
type textarea "Thank you for the five-star review! We're so happy to hear you had a positive e…"
click at [695, 447] on button "Post" at bounding box center [706, 443] width 34 height 17
type textarea "x"
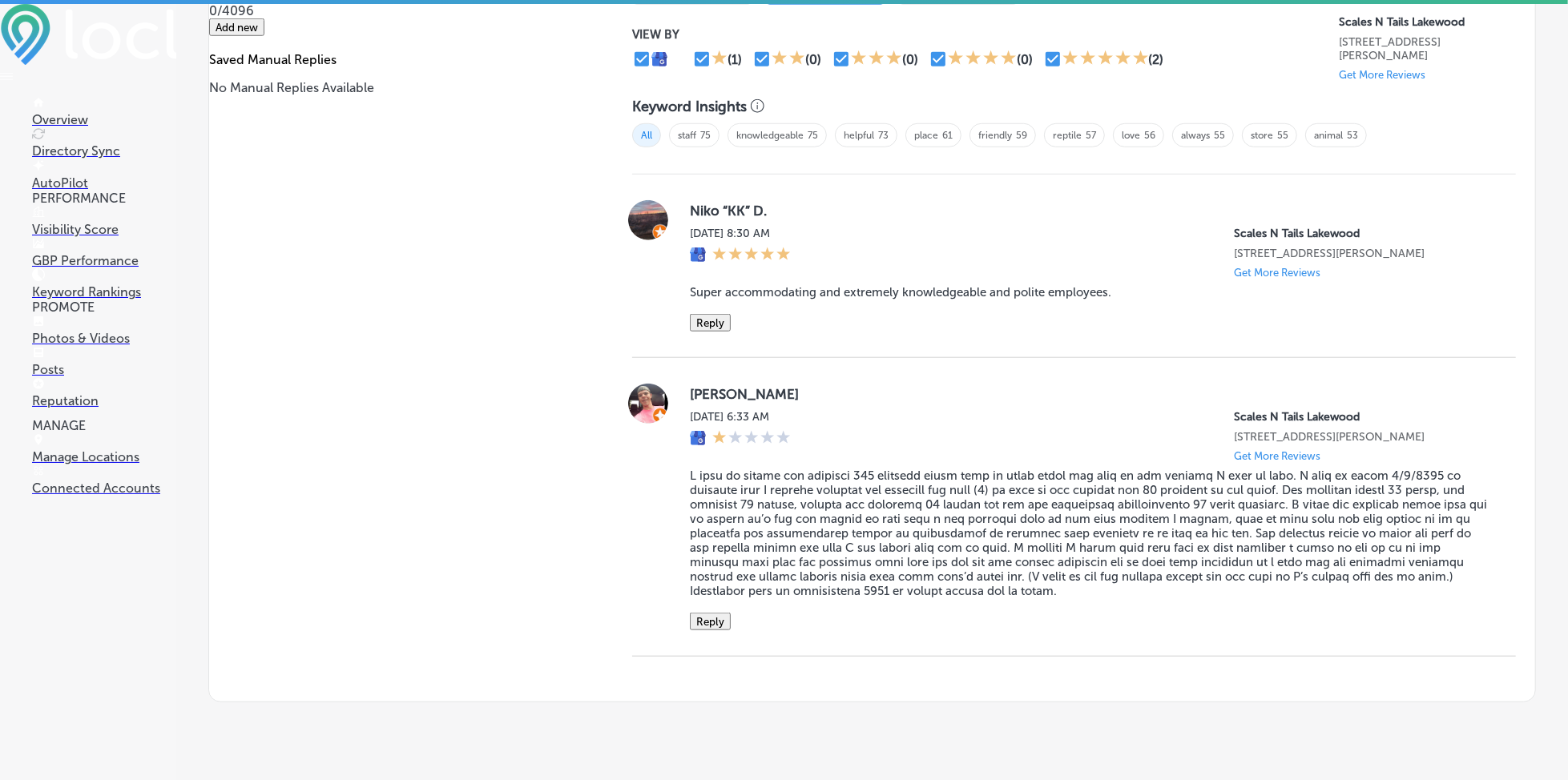
click at [695, 322] on button "Reply" at bounding box center [710, 323] width 41 height 17
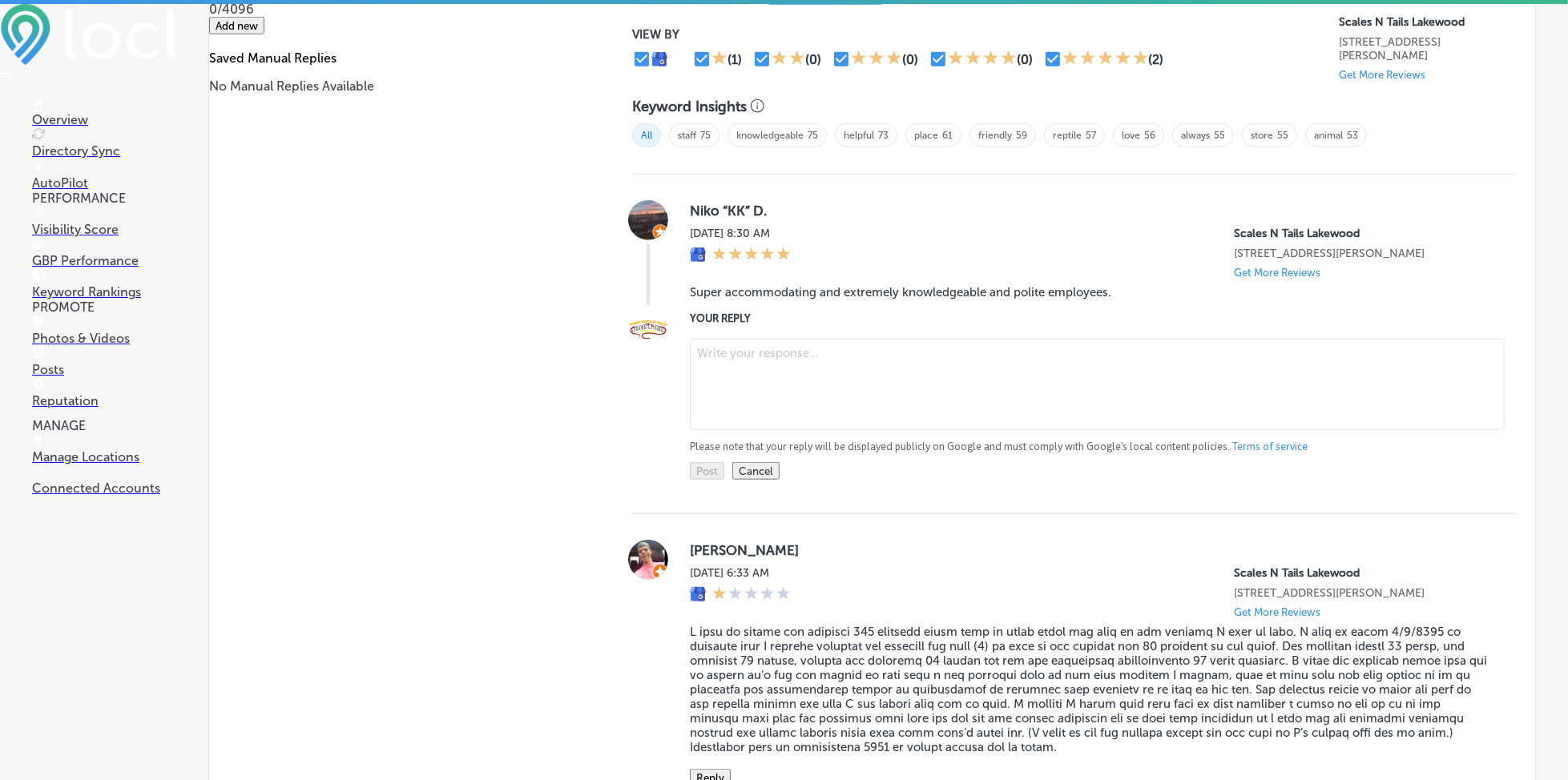
click at [779, 359] on textarea at bounding box center [1097, 385] width 815 height 91
paste textarea "Thank you for the wonderful review, [PERSON_NAME]! We're thrilled to hear that …"
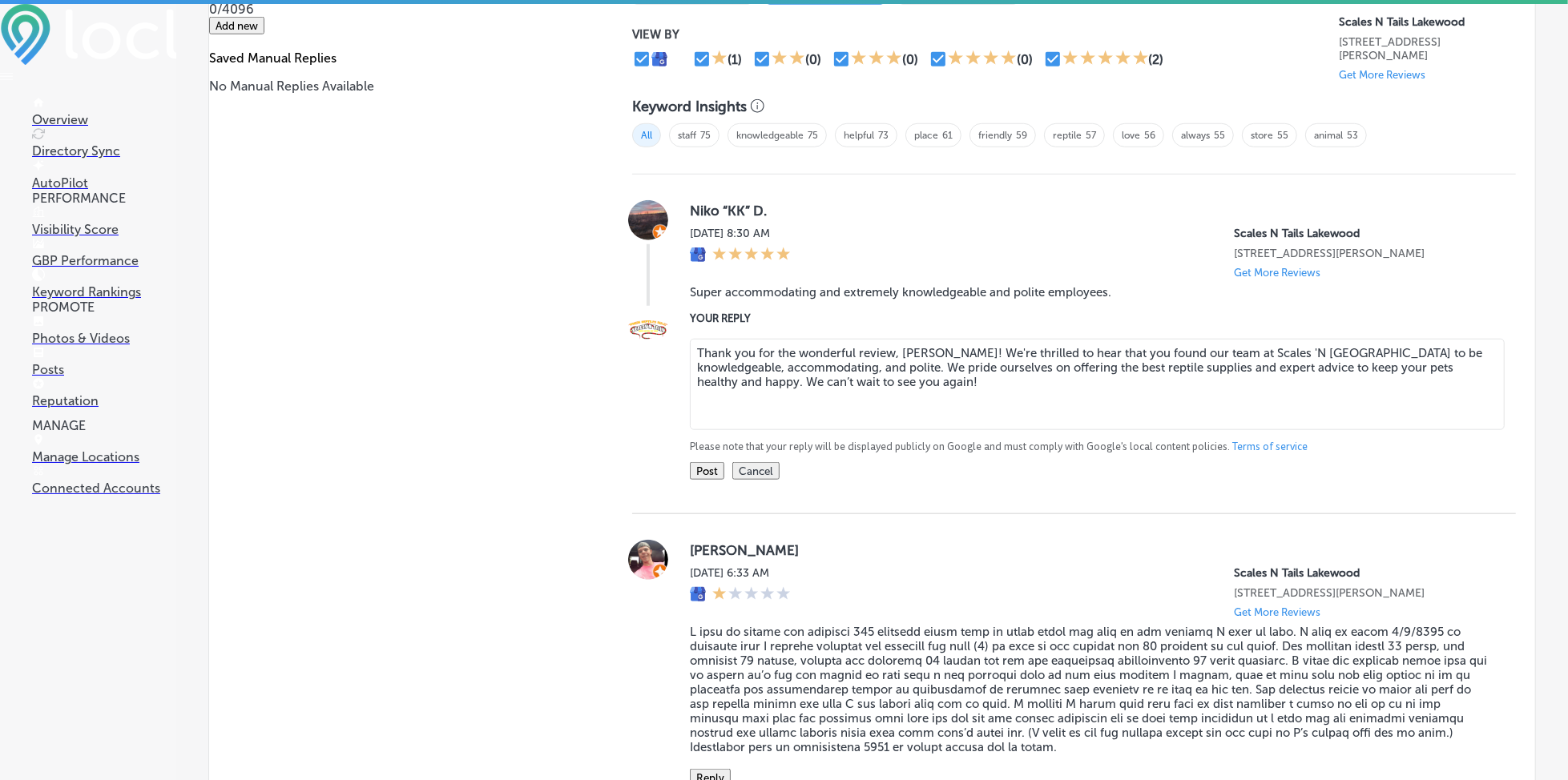
click at [1002, 347] on textarea "Thank you for the wonderful review, [PERSON_NAME]! We're thrilled to hear that …" at bounding box center [1097, 385] width 815 height 91
type textarea "Thank you for the wonderful review, [PERSON_NAME]! We're happy to hear that you…"
click at [697, 468] on button "Post" at bounding box center [706, 471] width 34 height 17
type textarea "x"
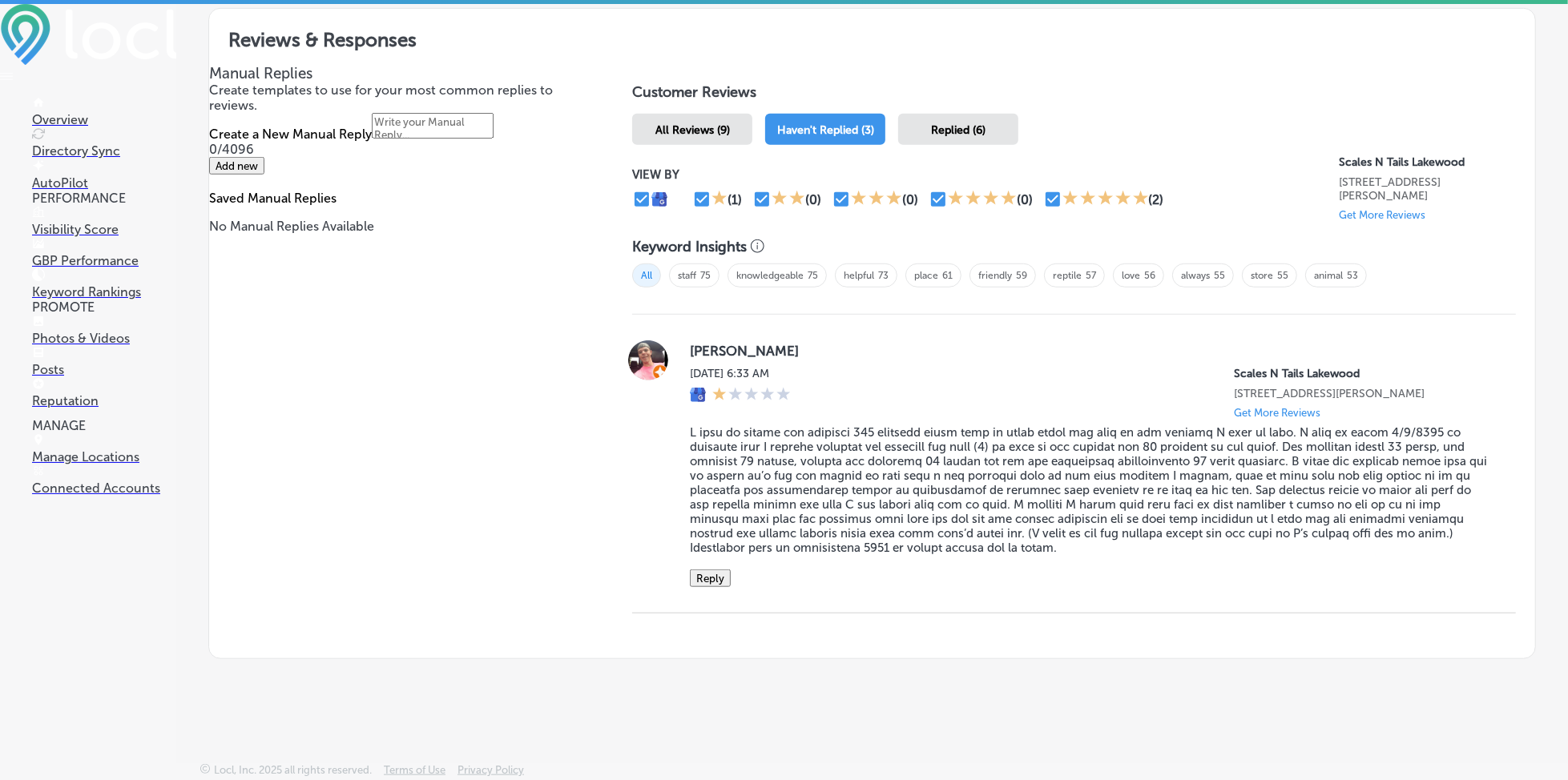
scroll to position [891, 0]
click at [57, 465] on p "Manage Locations" at bounding box center [104, 457] width 144 height 15
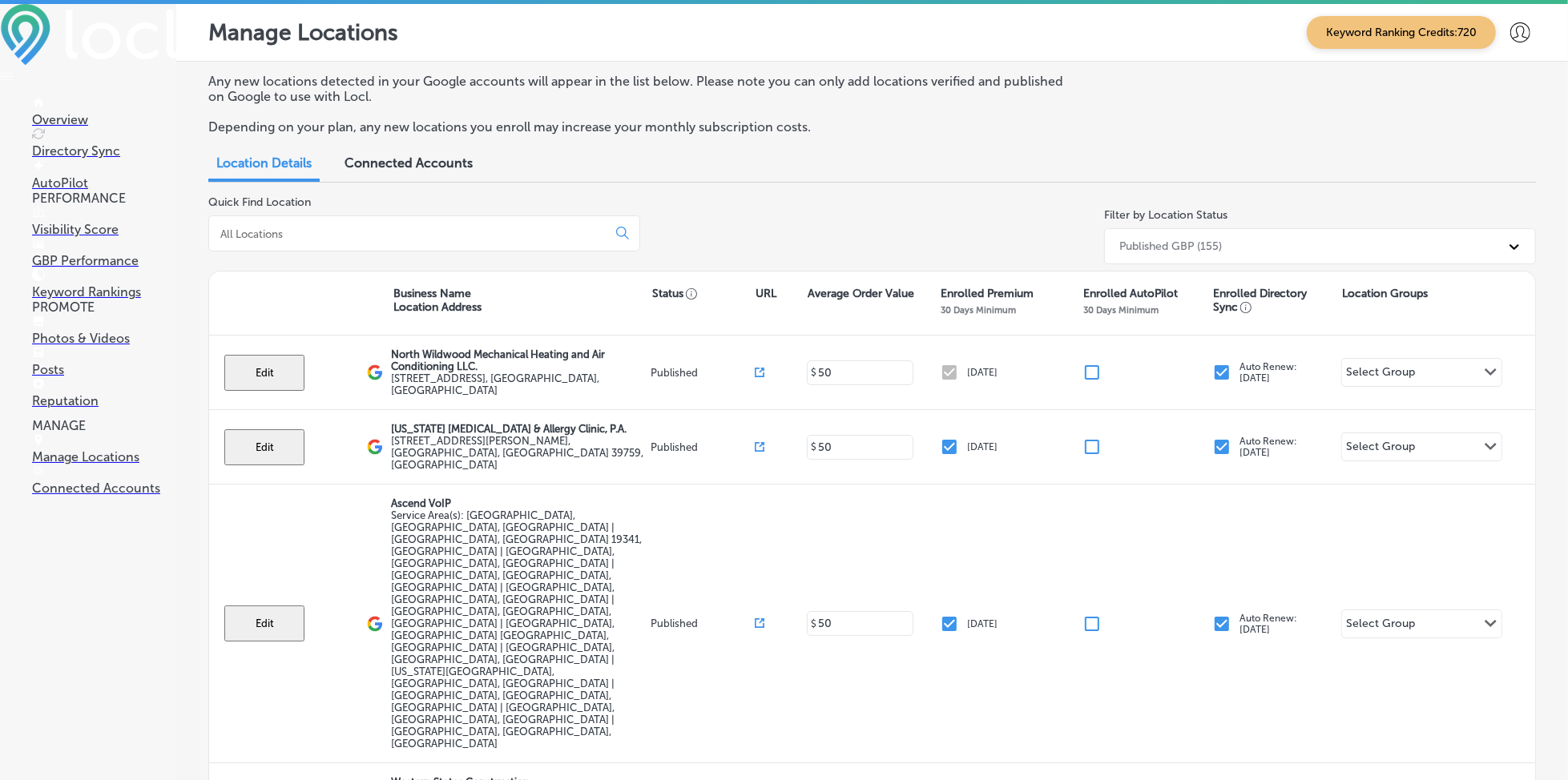
click at [495, 238] on input at bounding box center [411, 234] width 384 height 14
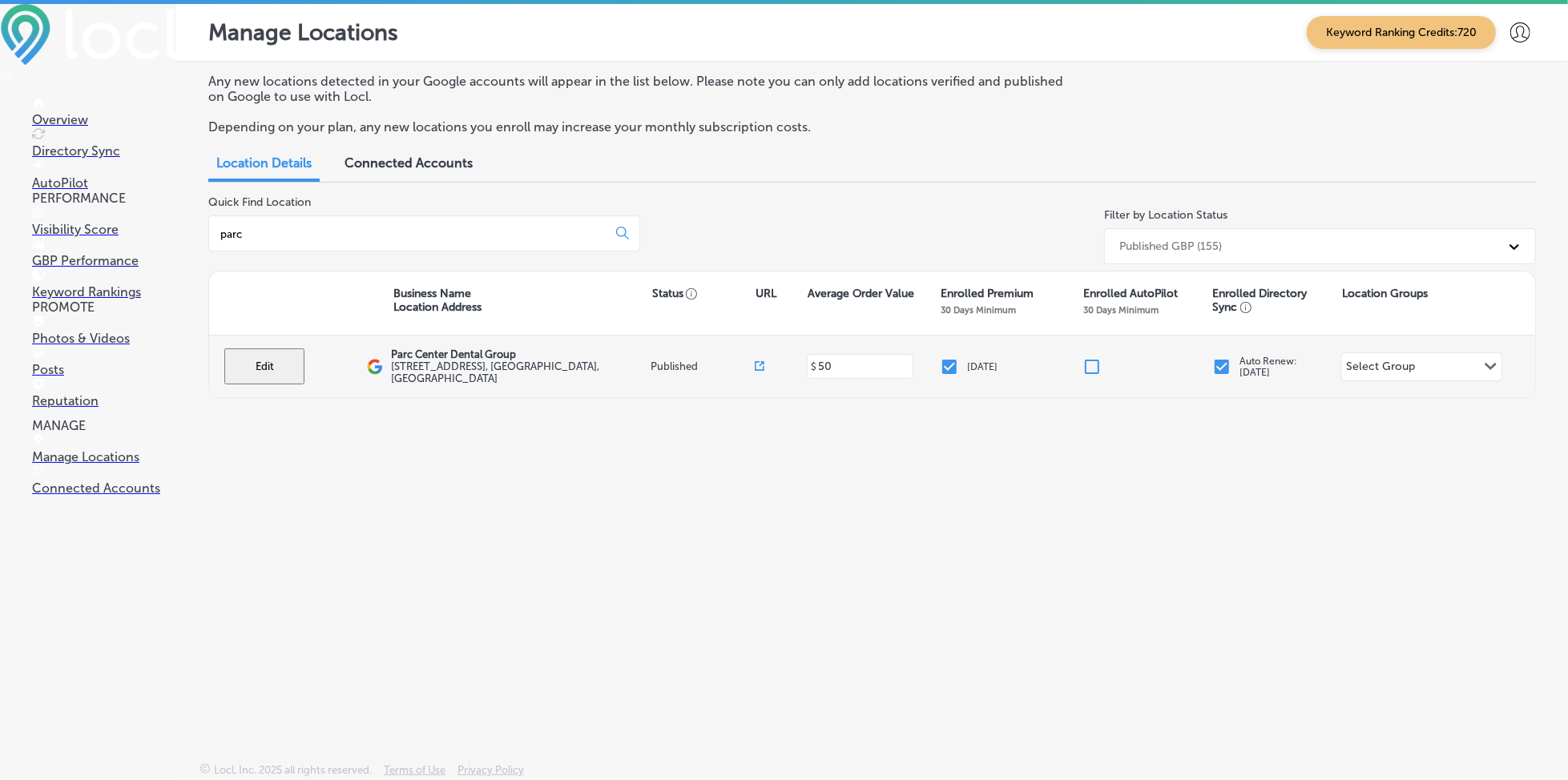
type input "parc"
click at [257, 368] on button "Edit" at bounding box center [265, 366] width 80 height 36
select select "US"
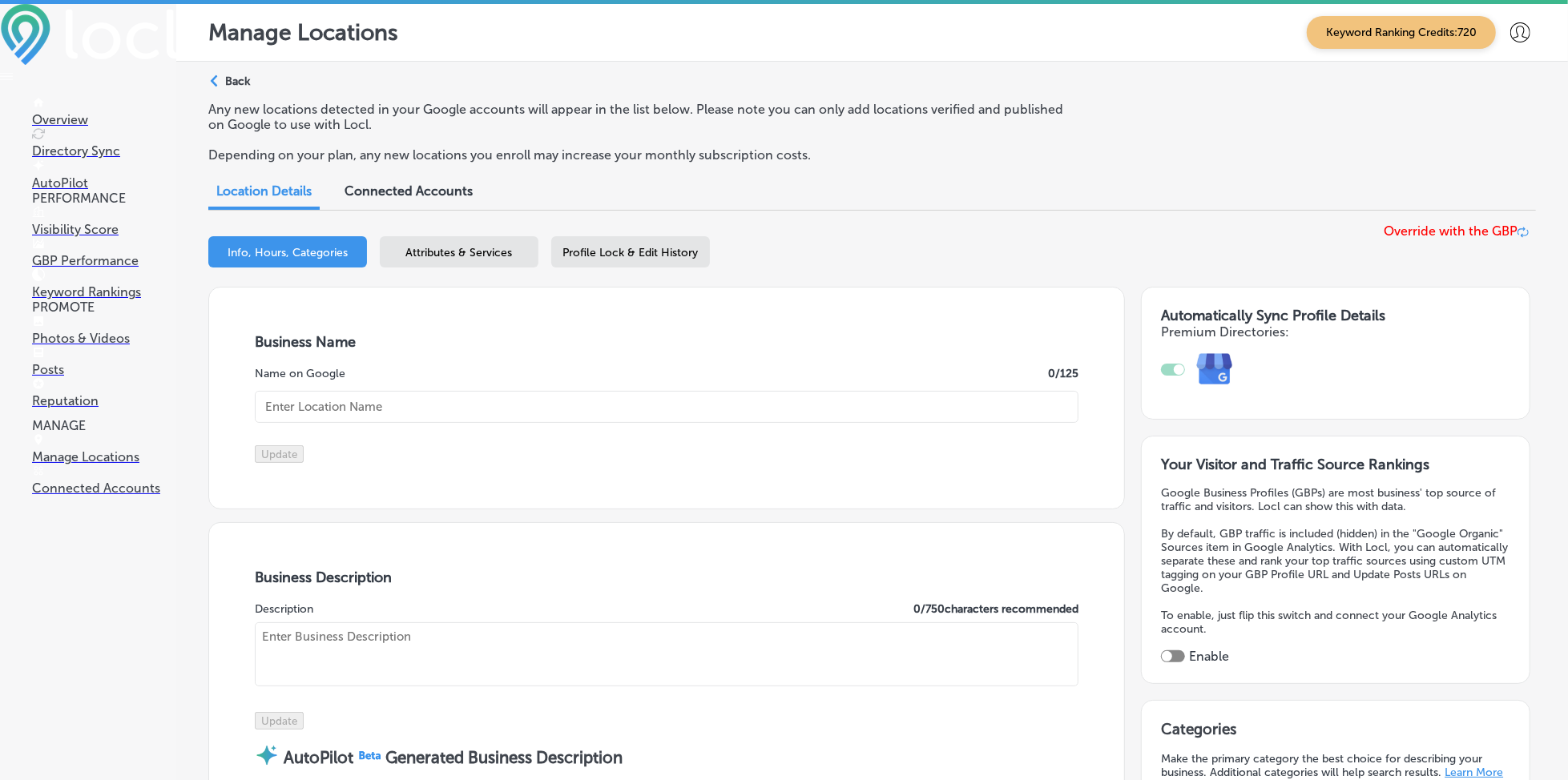
type input "Parc Center Dental Group"
type input "[STREET_ADDRESS]"
type input "Palm Desert"
type input "92211"
type input "US"
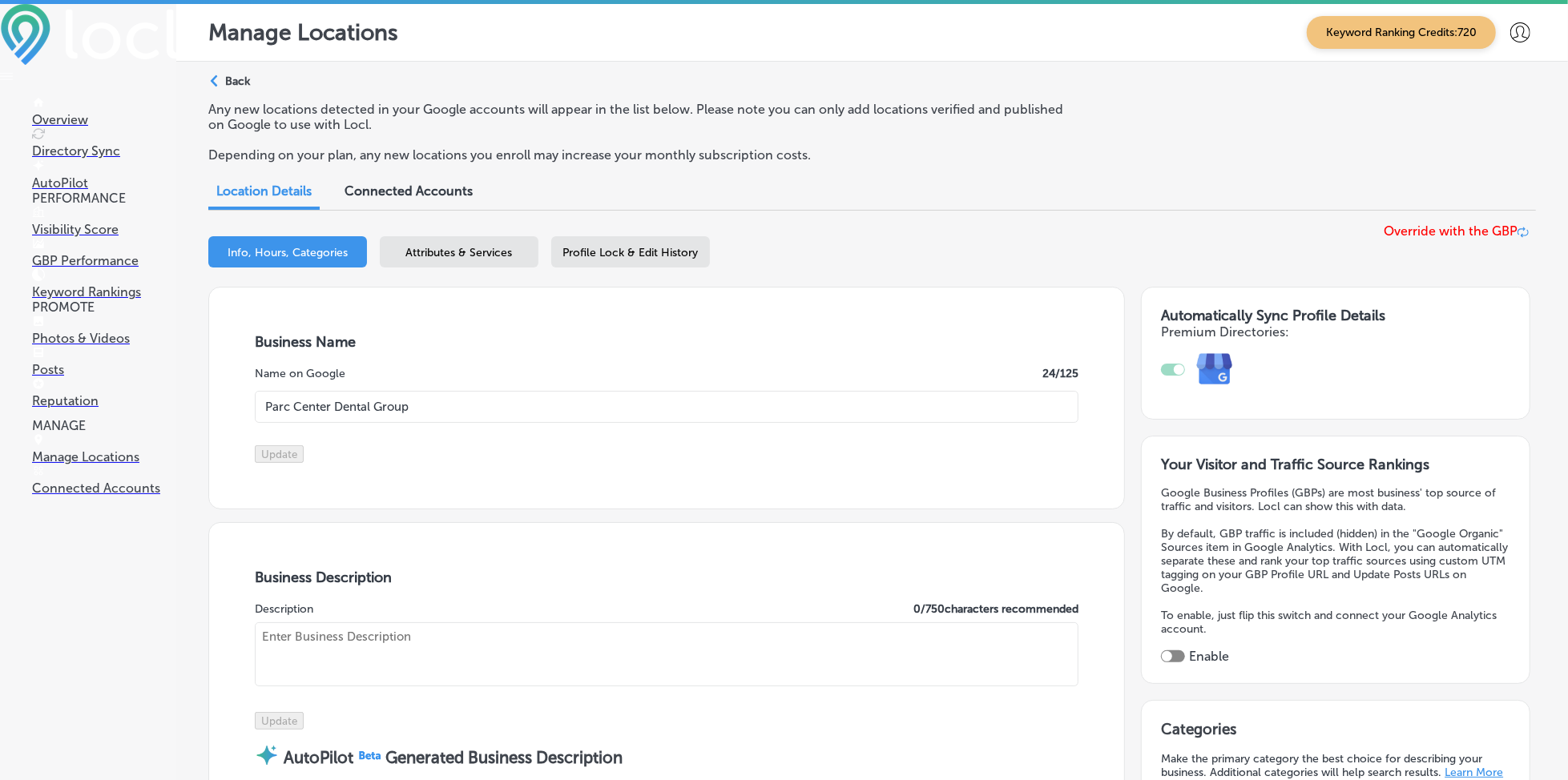
type input "[URL][DOMAIN_NAME]"
checkbox input "true"
type textarea "Finding the right dentist is quite overwhelming--there are just too many to cho…"
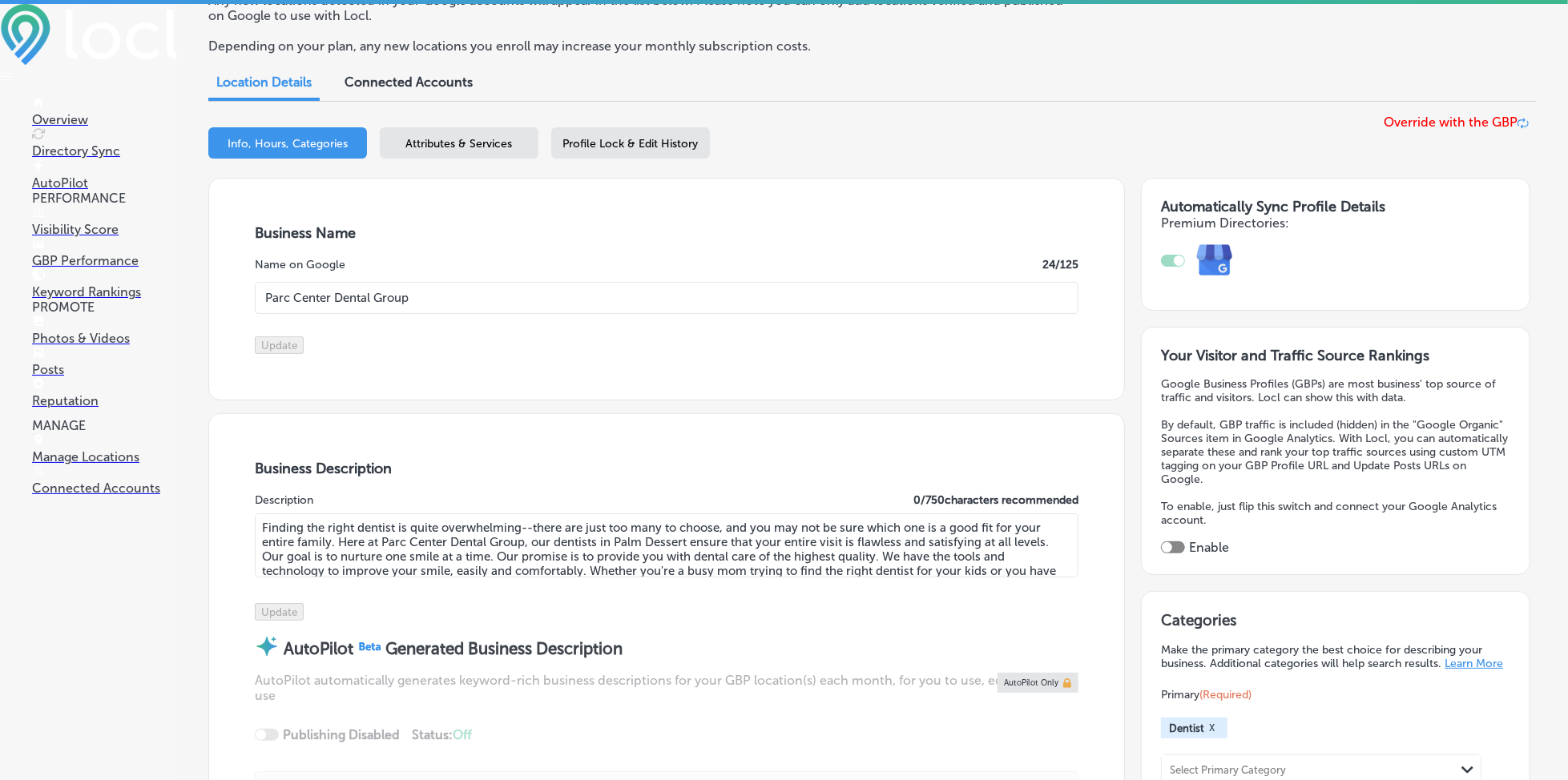
type input "[PHONE_NUMBER]"
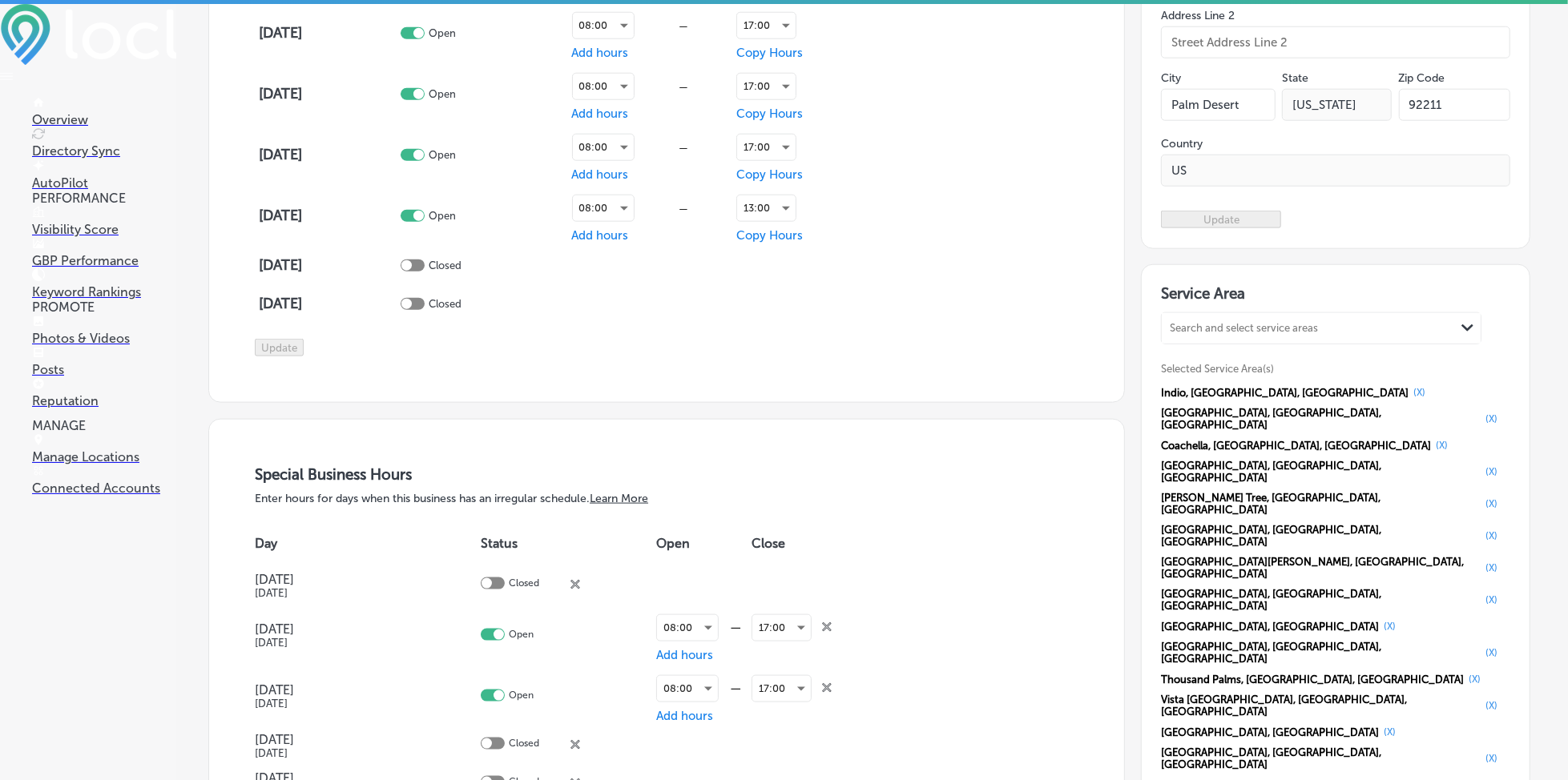
scroll to position [1389, 0]
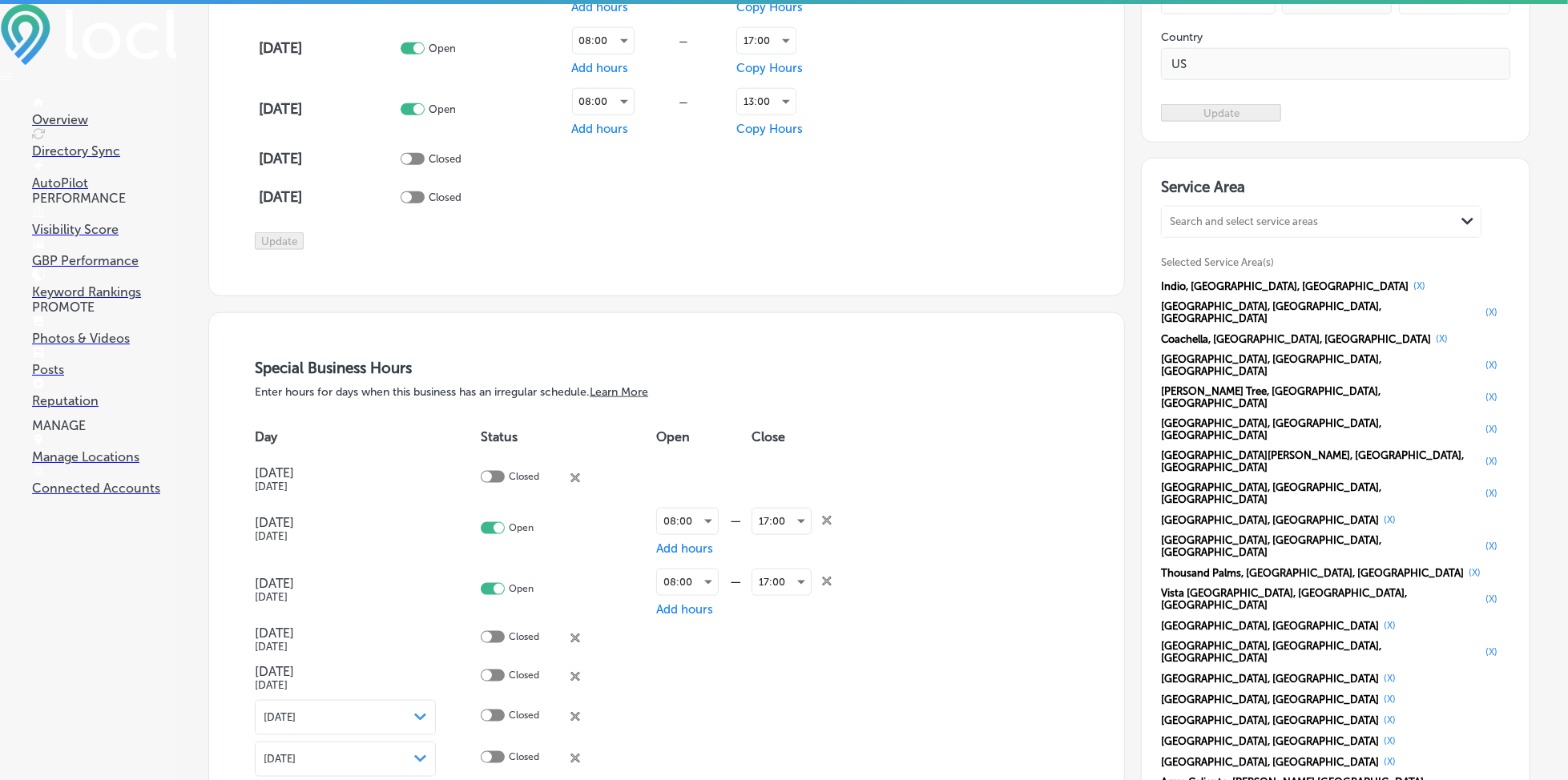
click at [95, 257] on p "GBP Performance" at bounding box center [104, 260] width 144 height 15
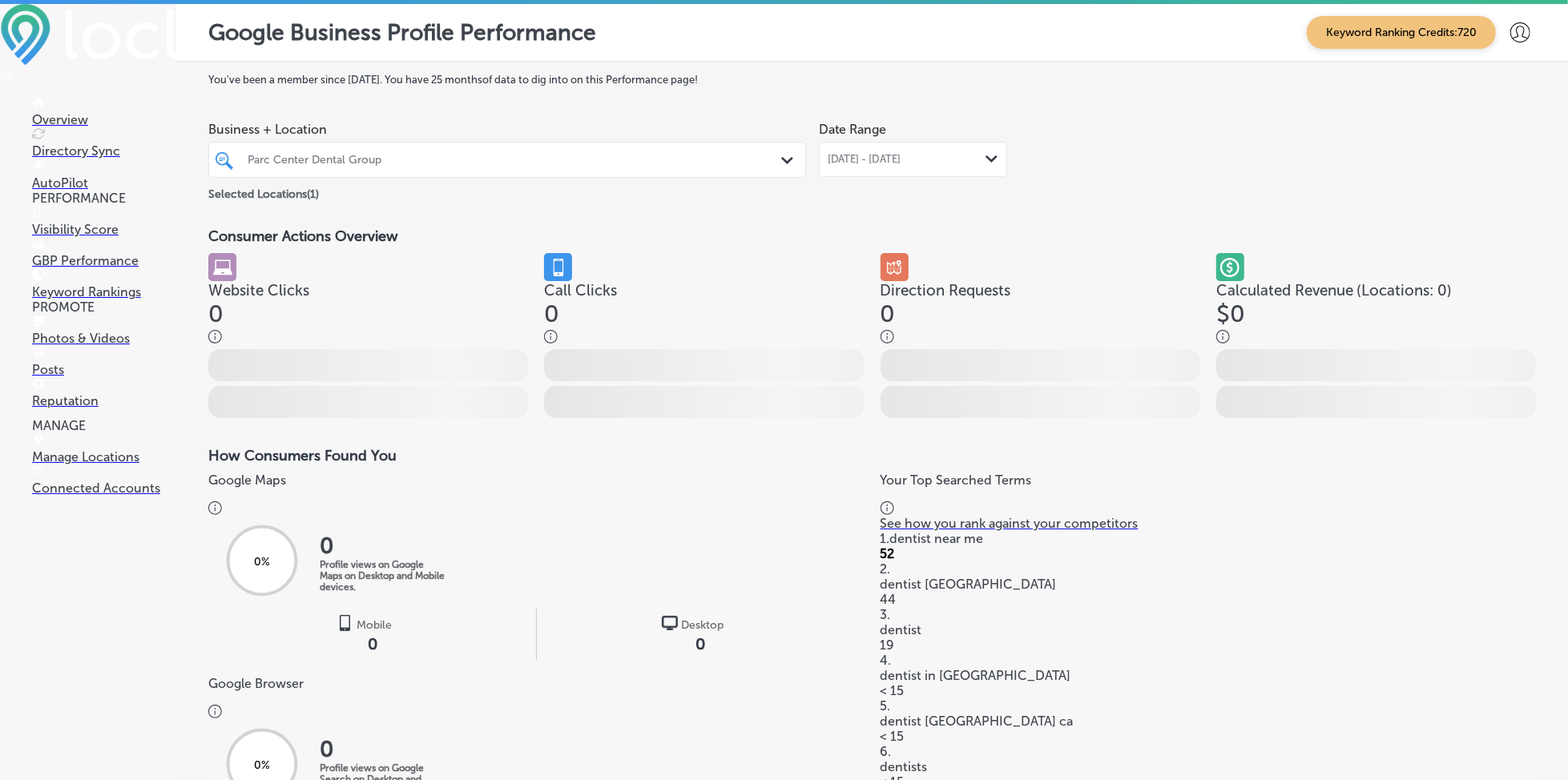
click at [915, 173] on div "[DATE] - [DATE] Path Created with Sketch." at bounding box center [913, 160] width 188 height 35
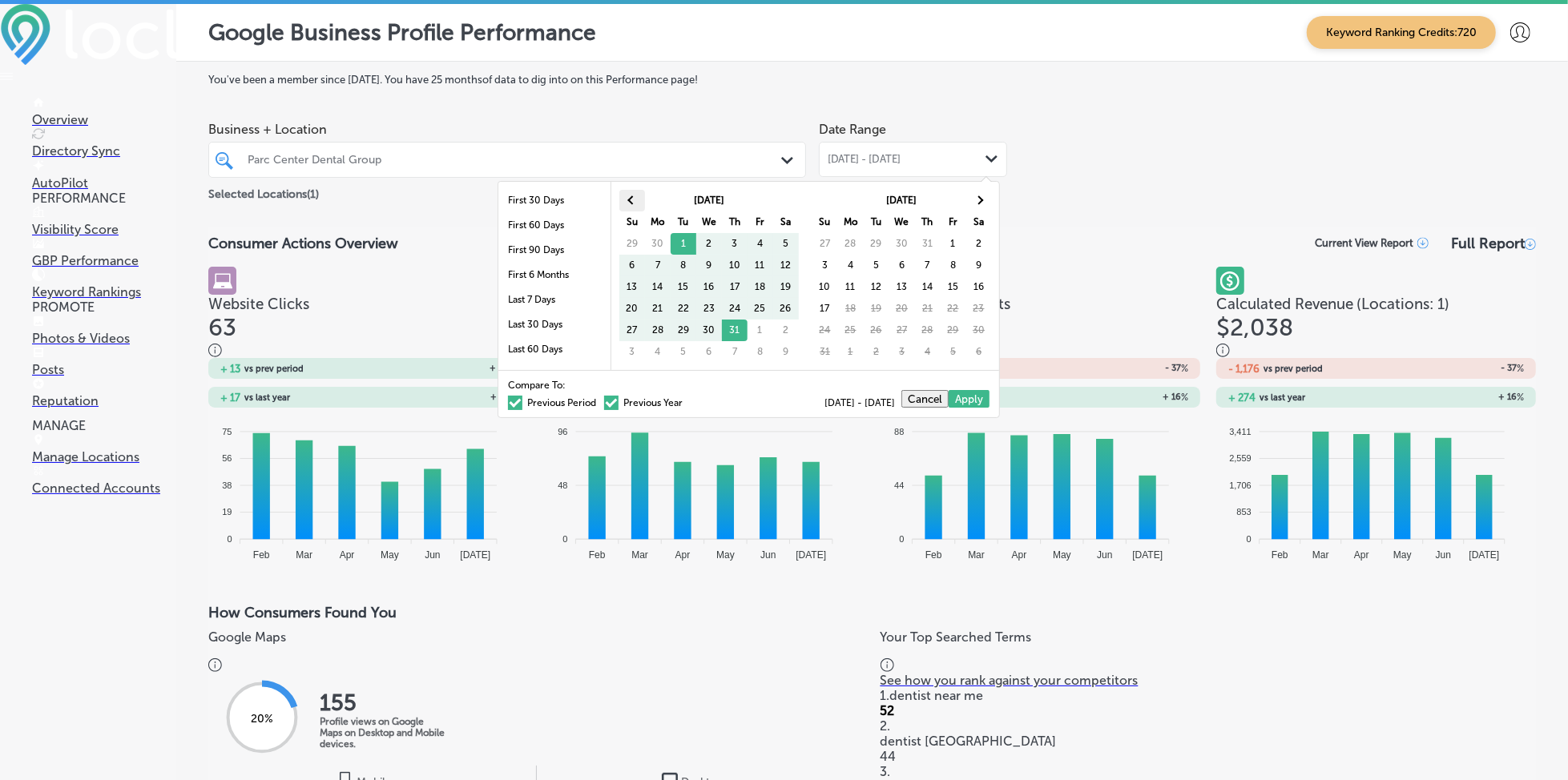
click at [626, 199] on th at bounding box center [632, 200] width 26 height 22
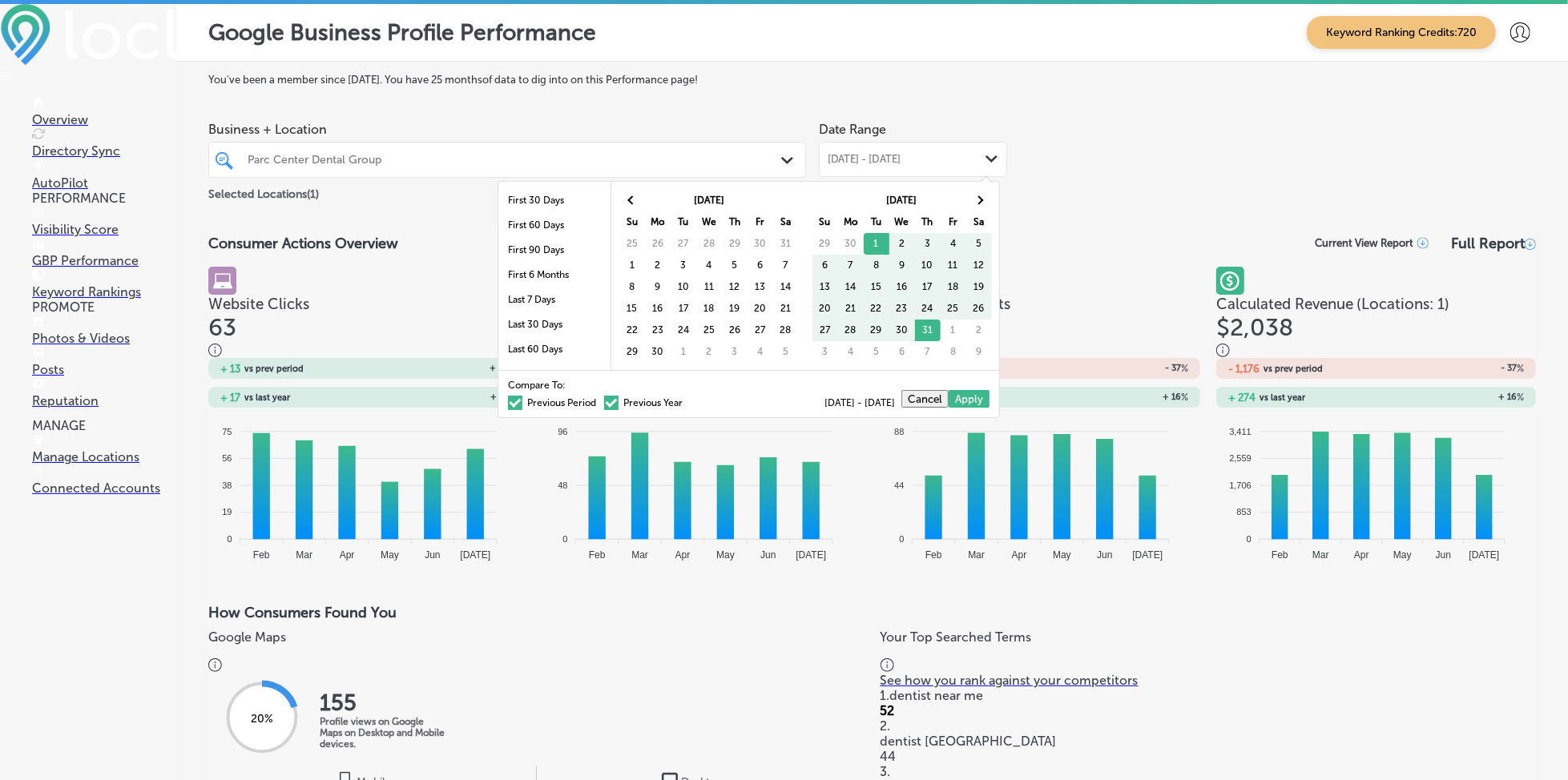
click at [626, 199] on th at bounding box center [632, 200] width 26 height 22
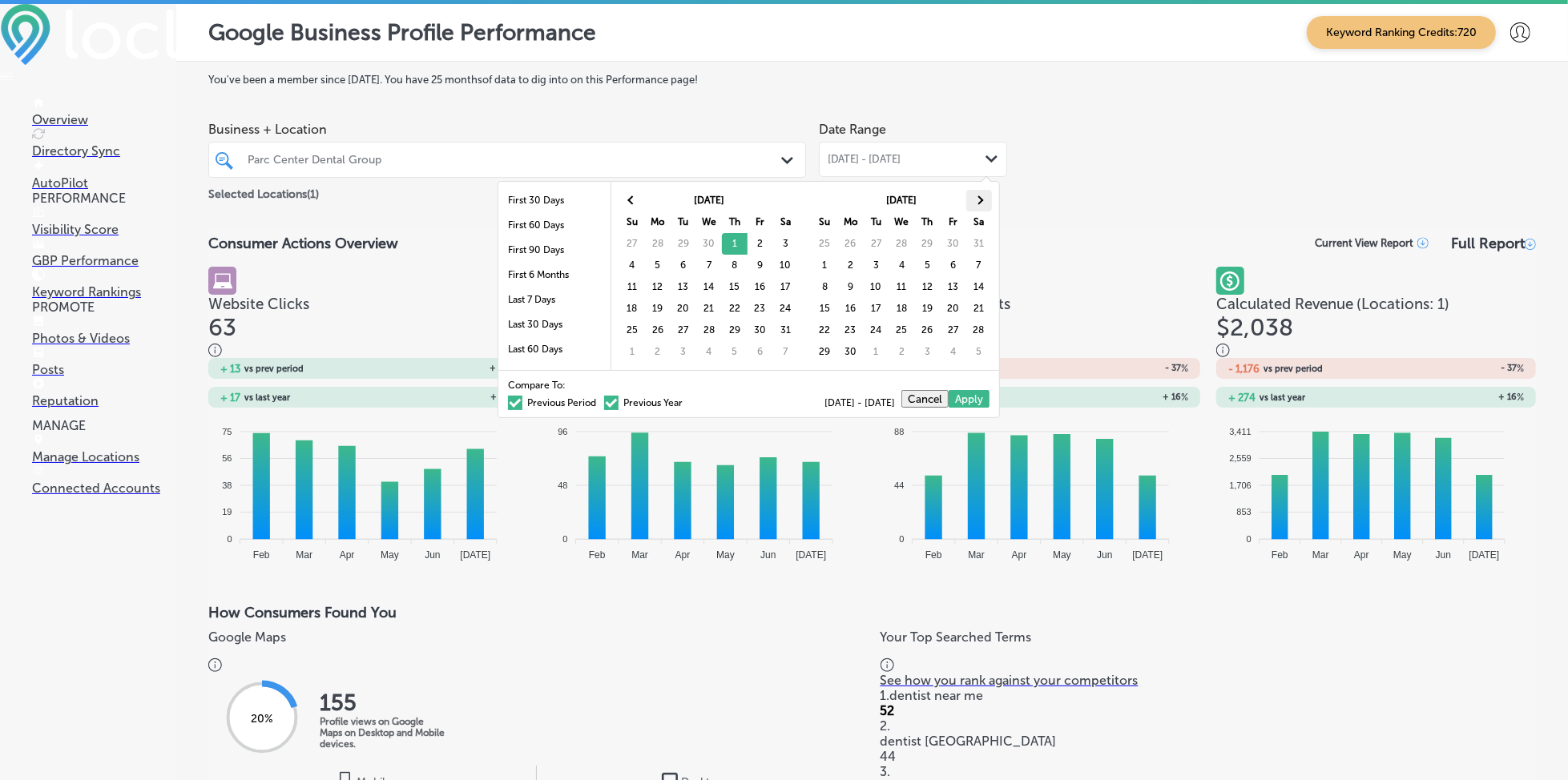
click at [982, 202] on th at bounding box center [979, 200] width 26 height 22
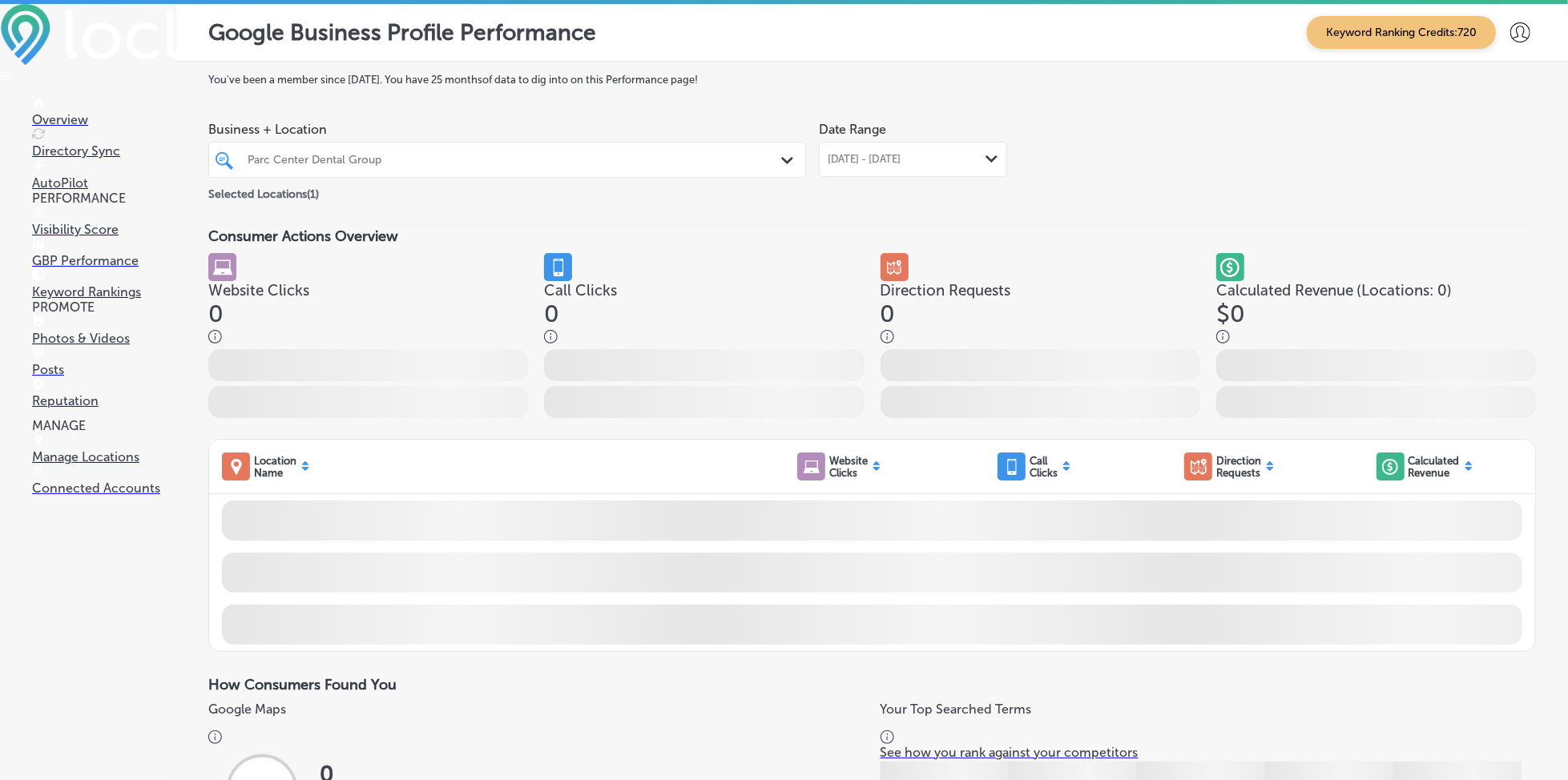
click at [986, 156] on icon "Path Created with Sketch." at bounding box center [992, 159] width 12 height 7
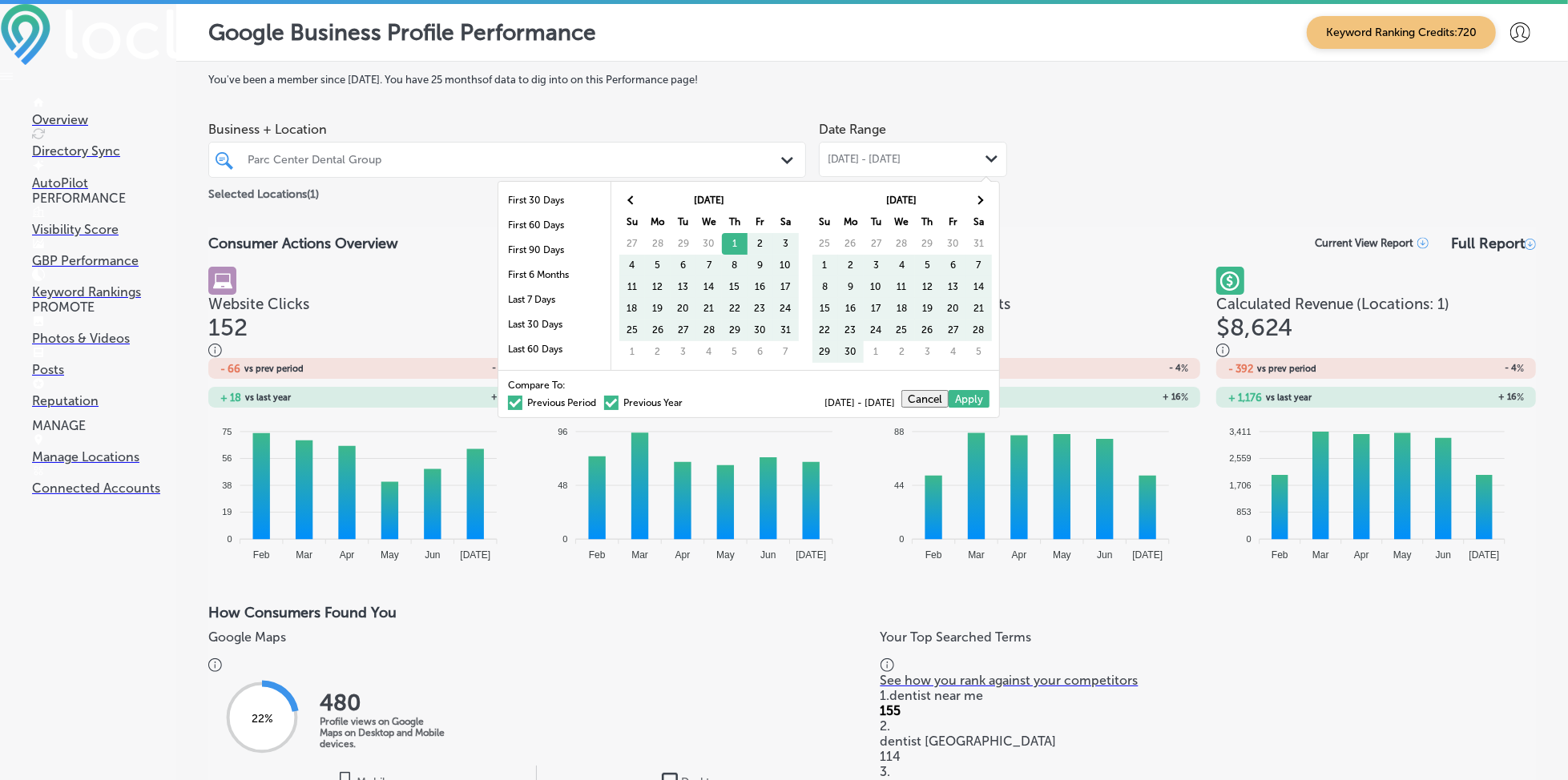
click at [604, 403] on span at bounding box center [611, 402] width 14 height 14
click at [686, 401] on input "Previous Year" at bounding box center [686, 401] width 0 height 0
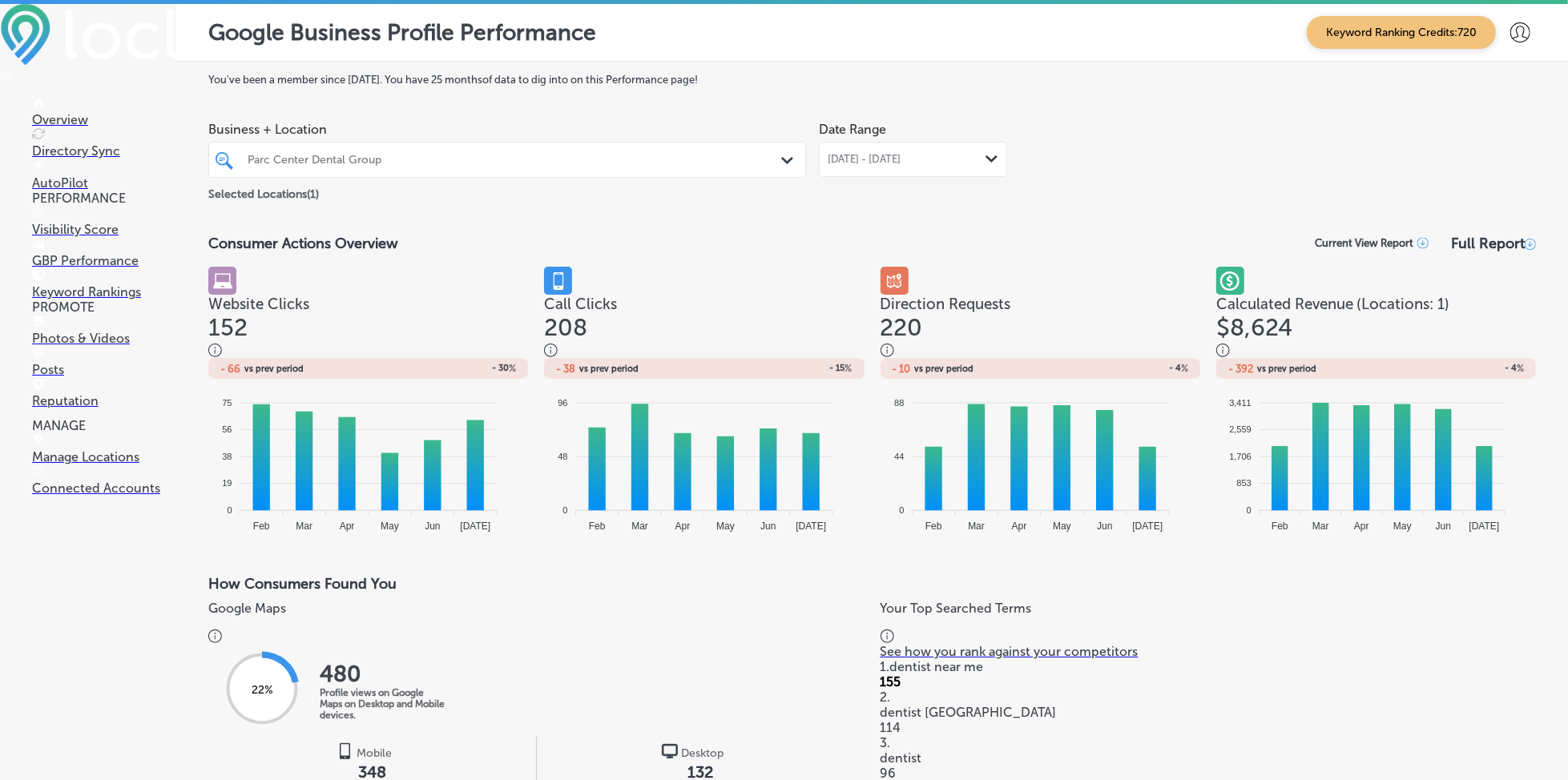
click at [876, 158] on span "[DATE] - [DATE]" at bounding box center [864, 159] width 74 height 12
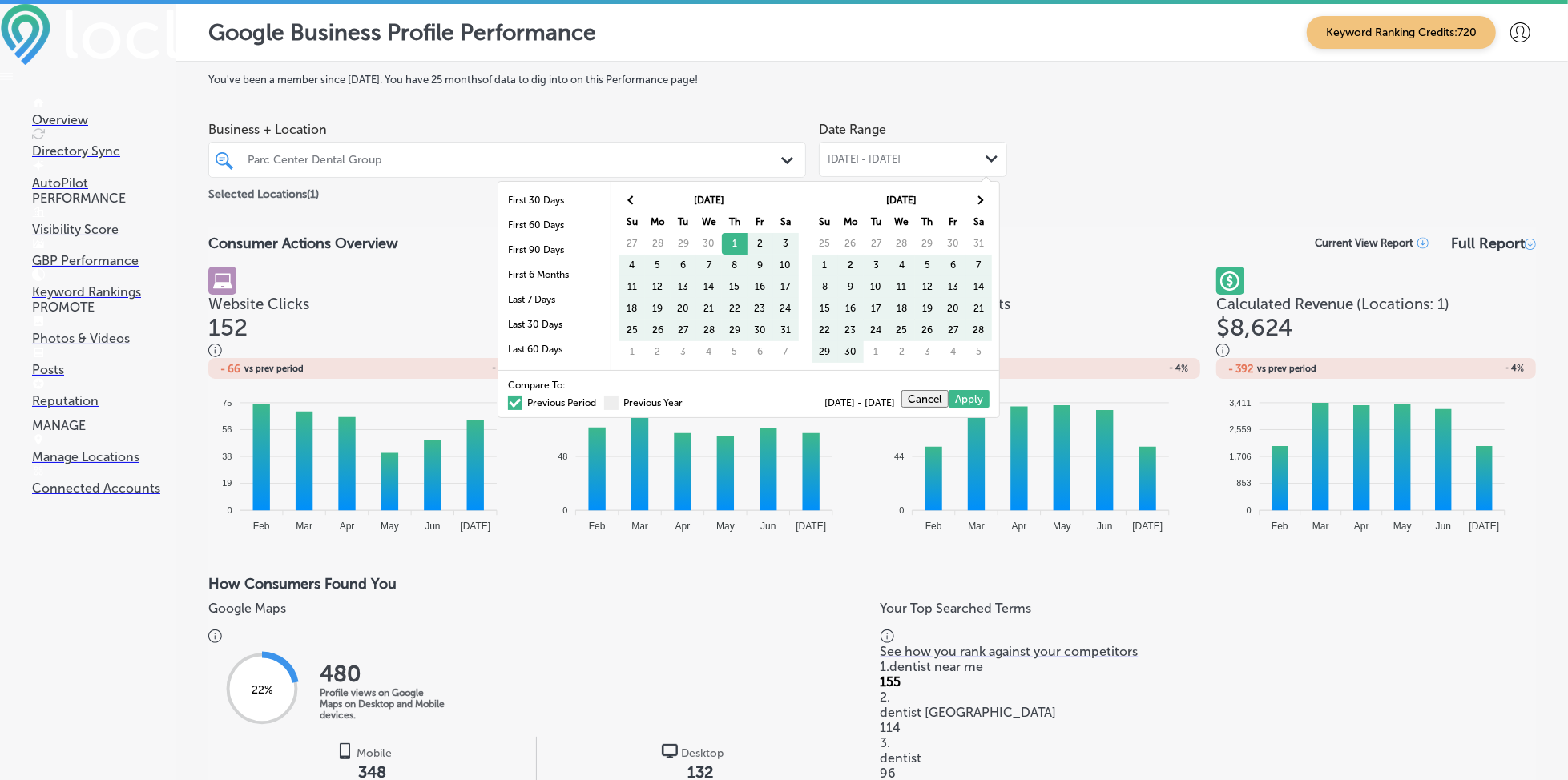
click at [508, 402] on span at bounding box center [515, 402] width 14 height 14
click at [600, 401] on input "Previous Period" at bounding box center [600, 401] width 0 height 0
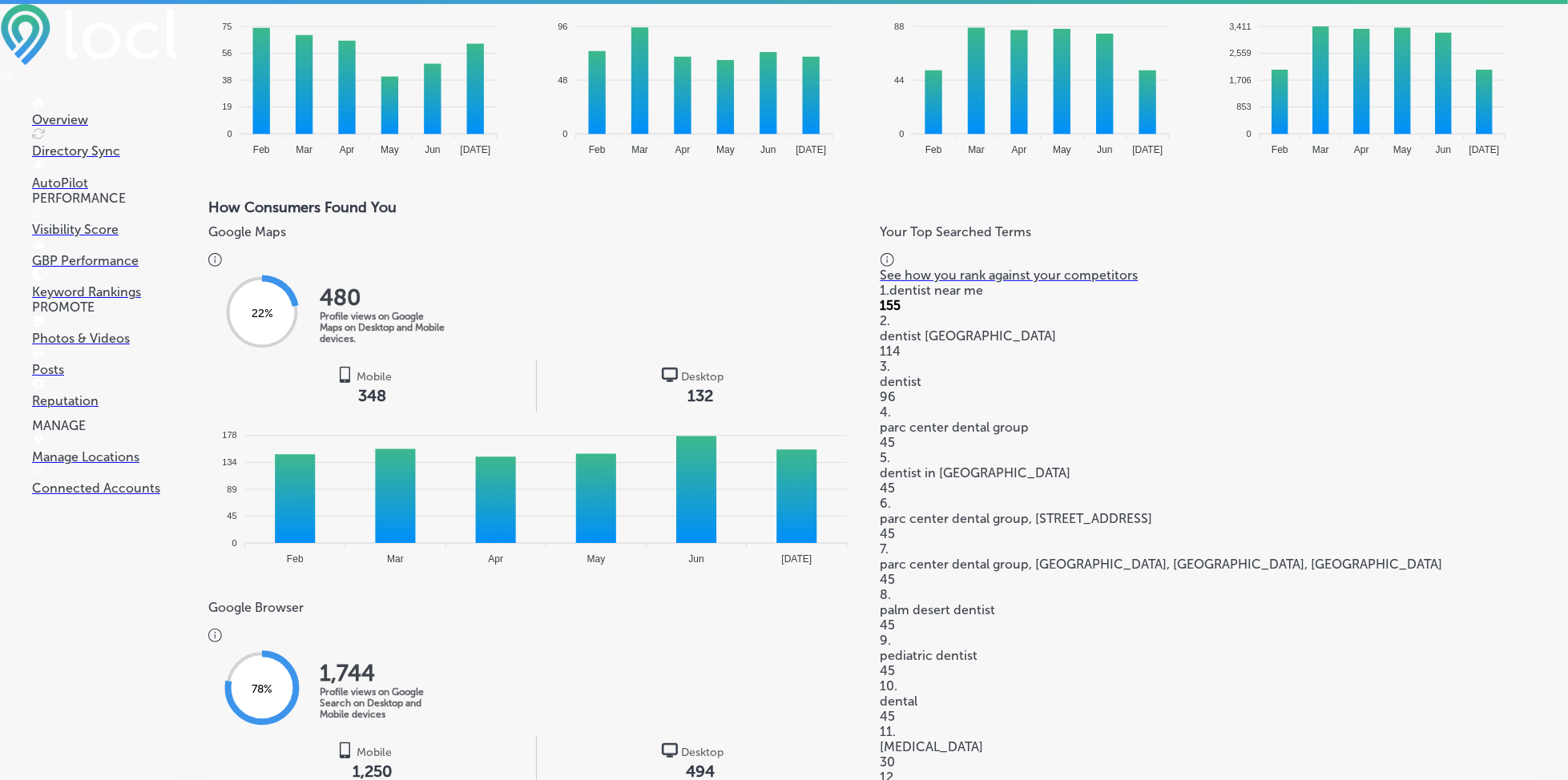
scroll to position [320, 0]
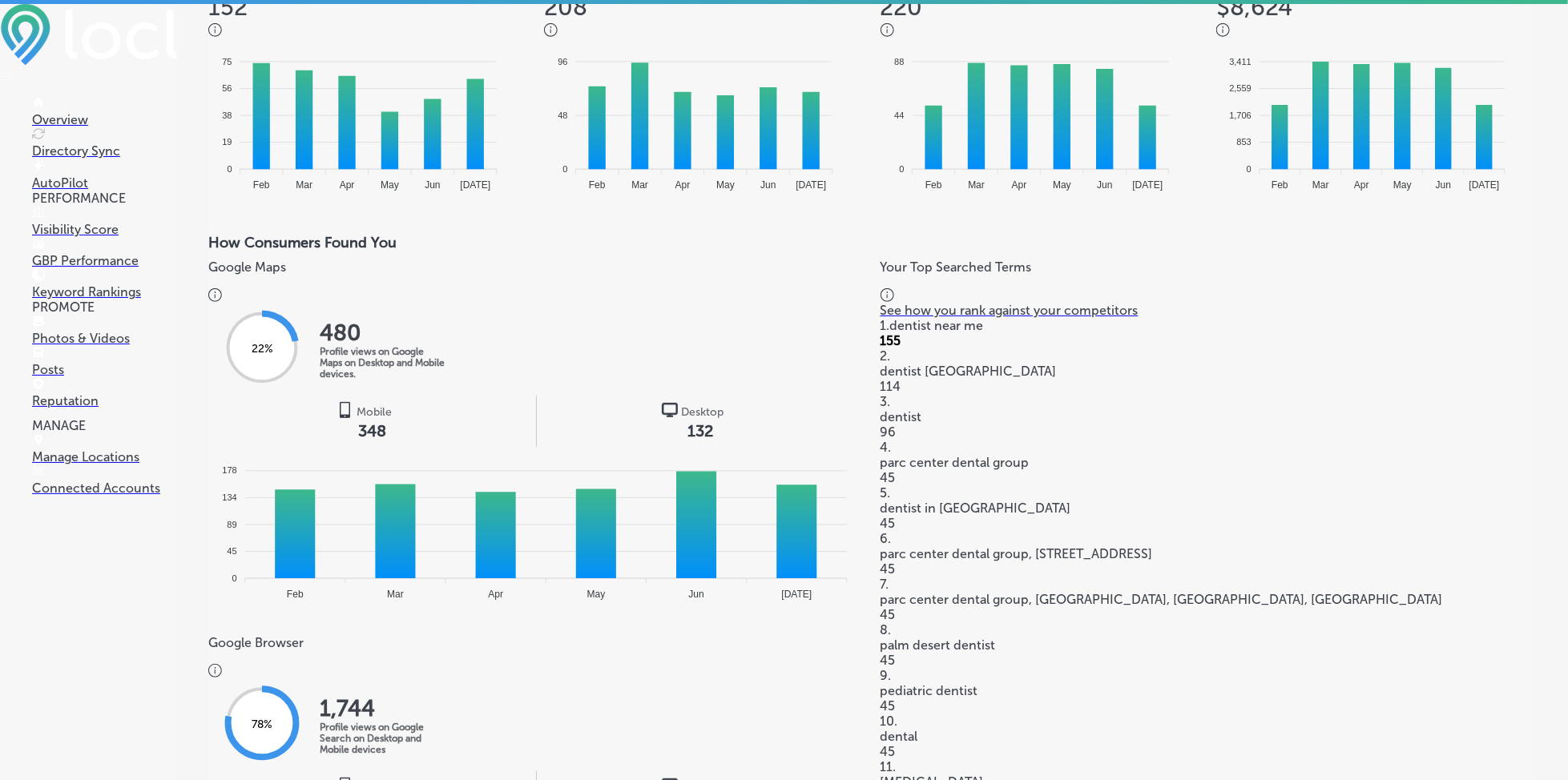
click at [235, 274] on h3 "Google Maps" at bounding box center [536, 267] width 656 height 15
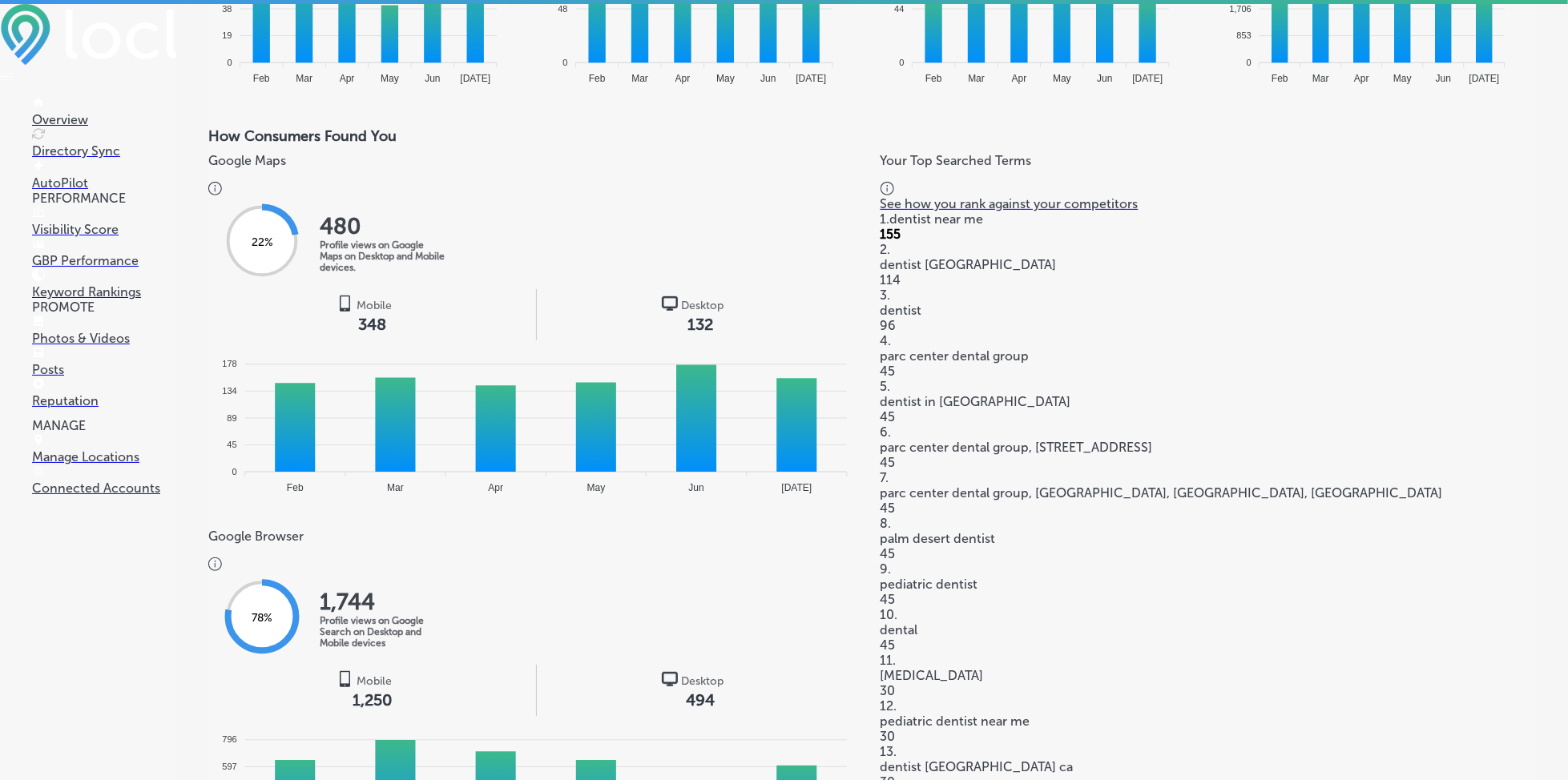
scroll to position [534, 0]
